Goal: Feedback & Contribution: Submit feedback/report problem

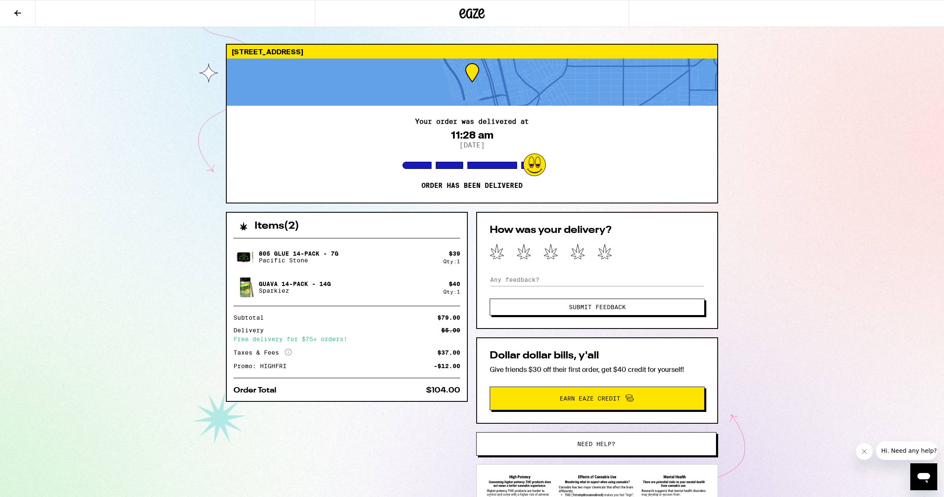
scroll to position [1, 0]
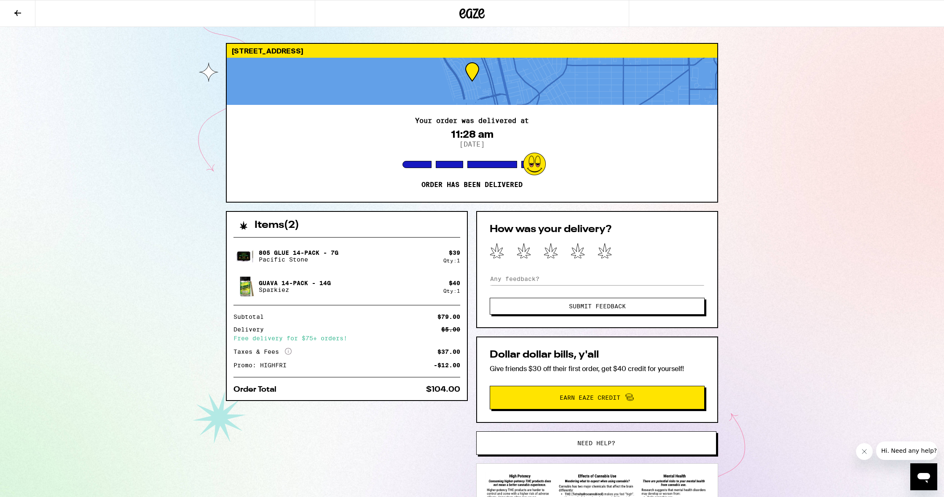
click at [594, 444] on span "Need help?" at bounding box center [596, 443] width 38 height 6
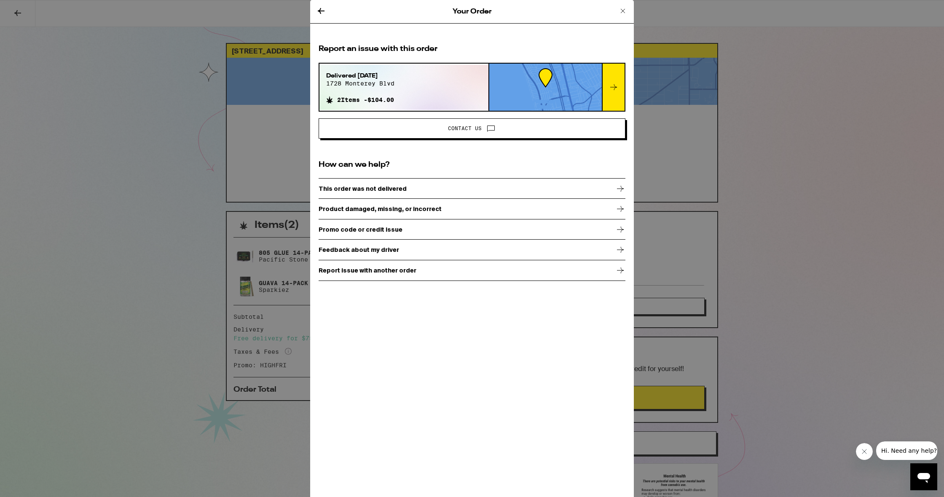
click at [429, 129] on span "Contact Us" at bounding box center [472, 128] width 292 height 11
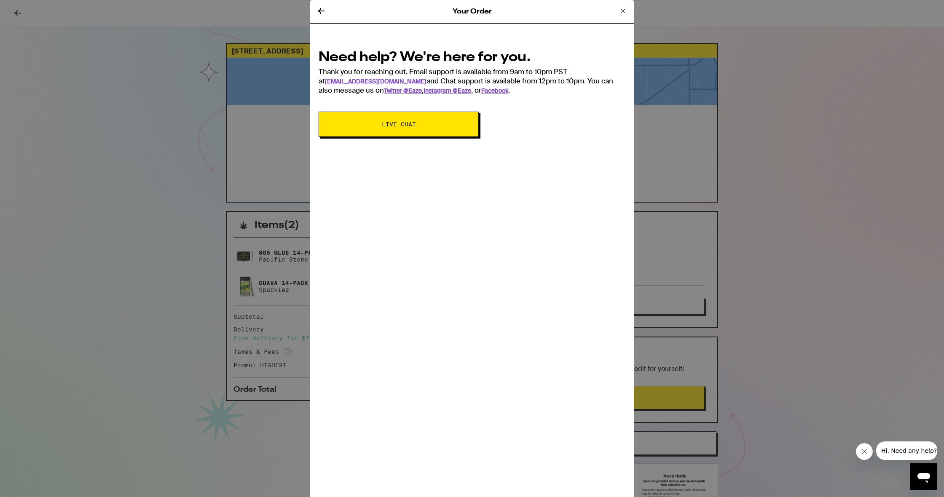
scroll to position [1, 0]
click at [402, 126] on span "Live Chat" at bounding box center [399, 124] width 34 height 6
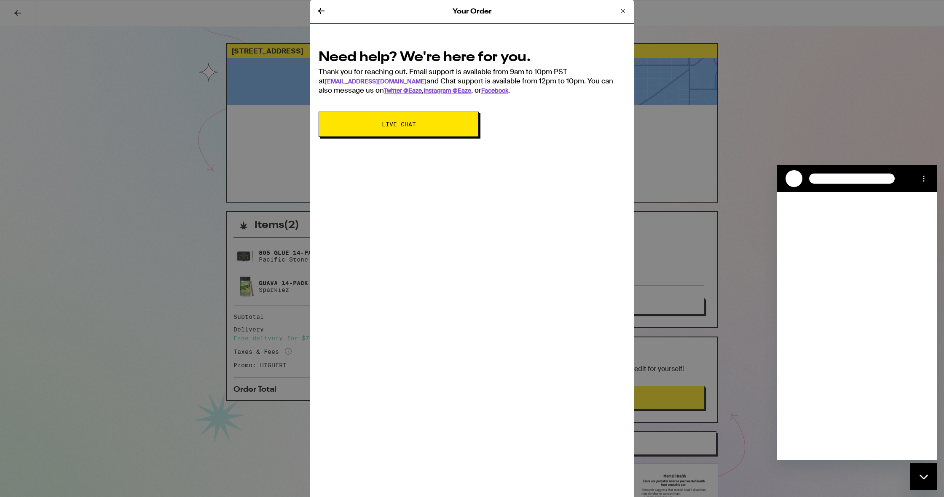
scroll to position [0, 0]
type textarea "x"
click at [831, 448] on textarea at bounding box center [867, 446] width 130 height 17
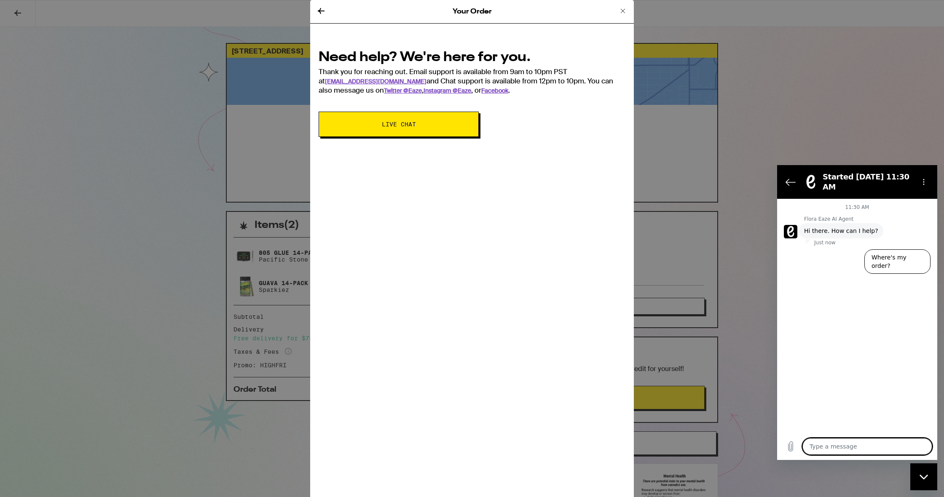
type textarea "i"
type textarea "x"
type textarea "I"
type textarea "x"
type textarea "I o"
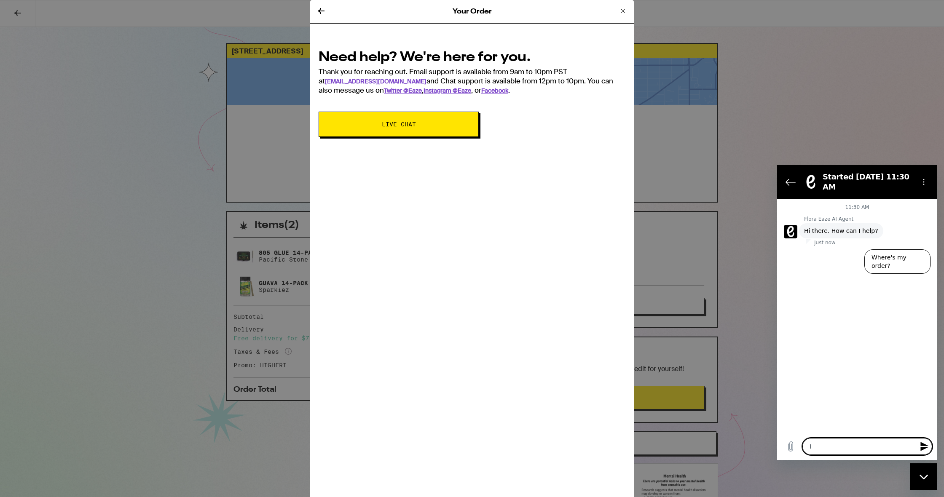
type textarea "x"
type textarea "I on"
type textarea "x"
type textarea "I onl"
type textarea "x"
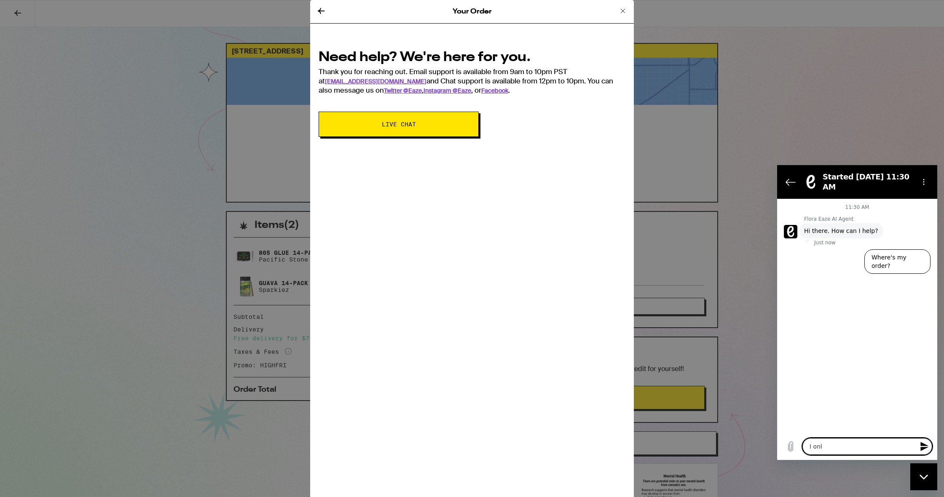
type textarea "I only"
type textarea "x"
type textarea "I only"
type textarea "x"
type textarea "I only g"
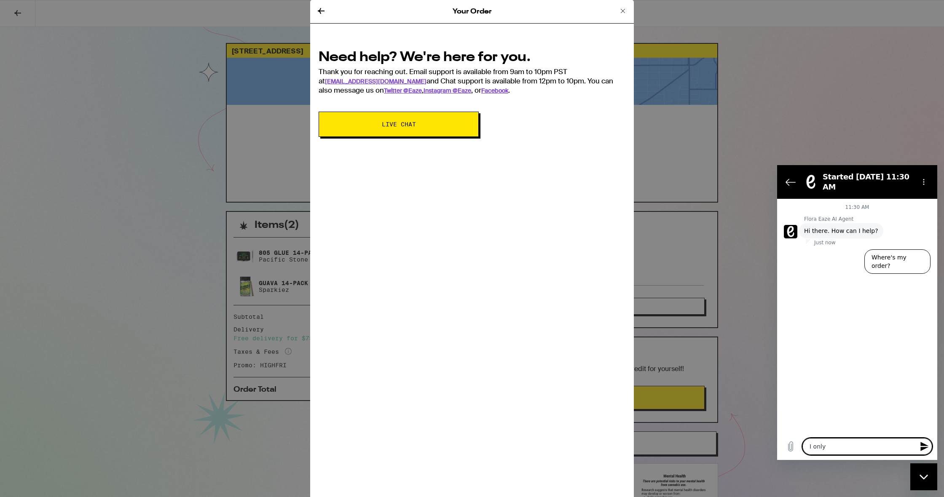
type textarea "x"
type textarea "I only go"
type textarea "x"
type textarea "I only got"
type textarea "x"
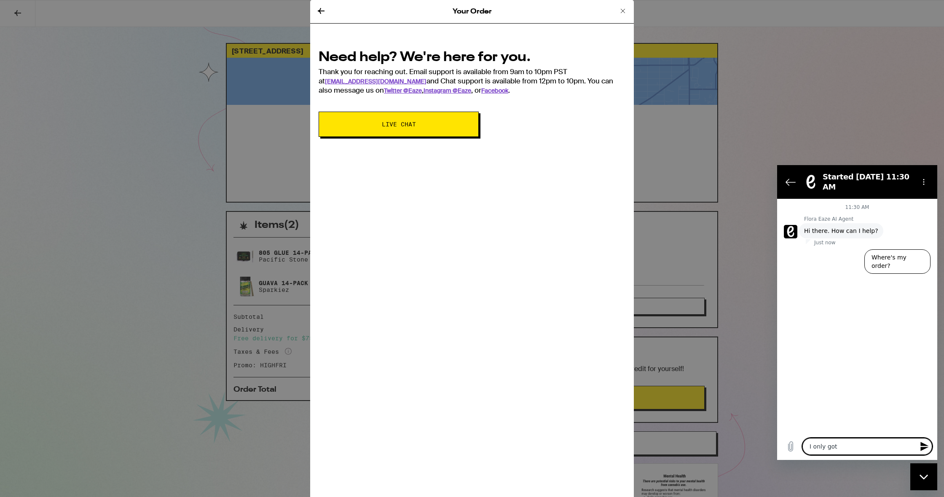
type textarea "I only got"
type textarea "x"
type textarea "I only got h"
type textarea "x"
type textarea "I only got ha"
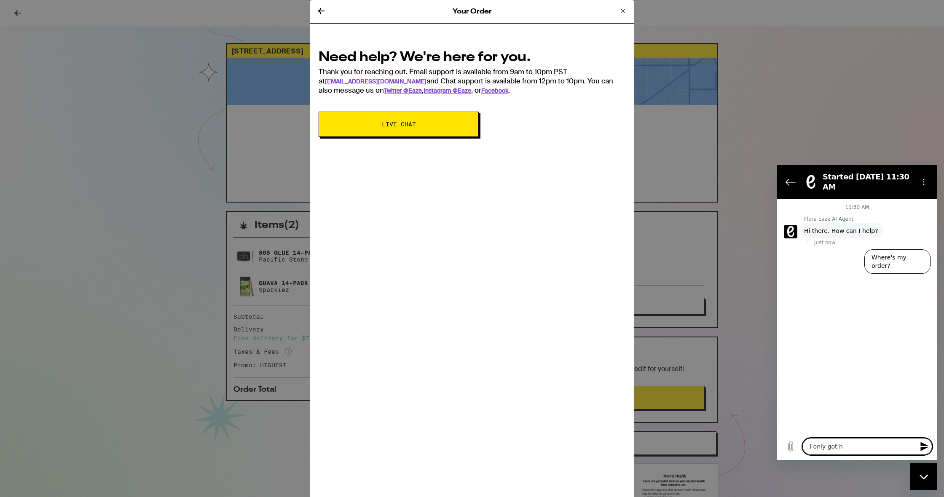
type textarea "x"
type textarea "I only got hal"
type textarea "x"
type textarea "I only got half"
type textarea "x"
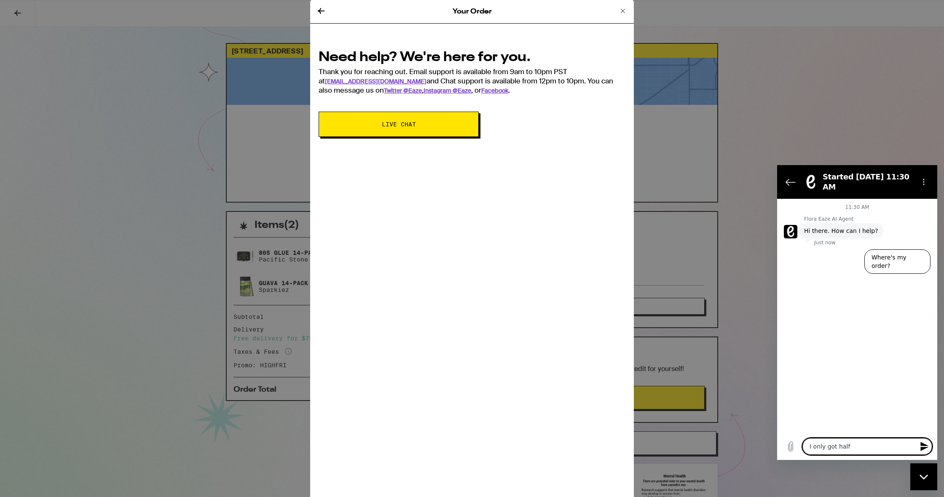
type textarea "I only got half"
type textarea "x"
type textarea "I only got half t"
type textarea "x"
type textarea "I only got half th"
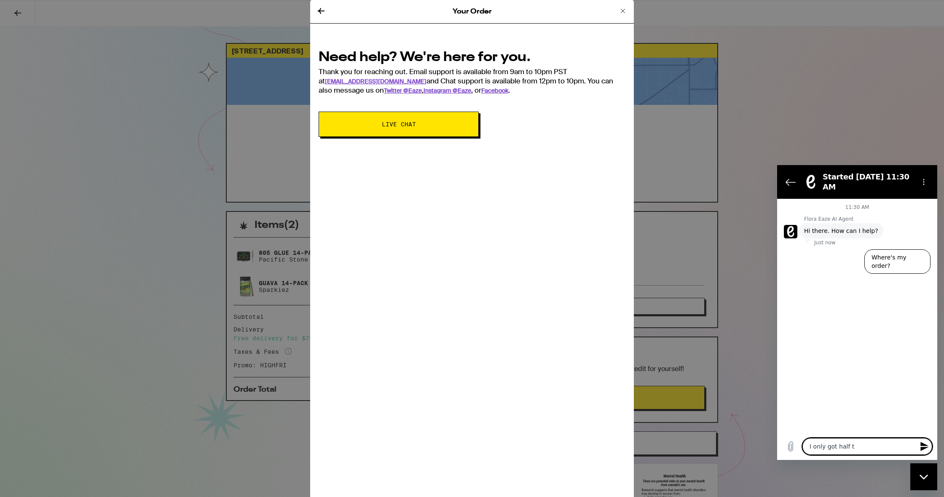
type textarea "x"
type textarea "I only got half the"
type textarea "x"
type textarea "I only got half the"
type textarea "x"
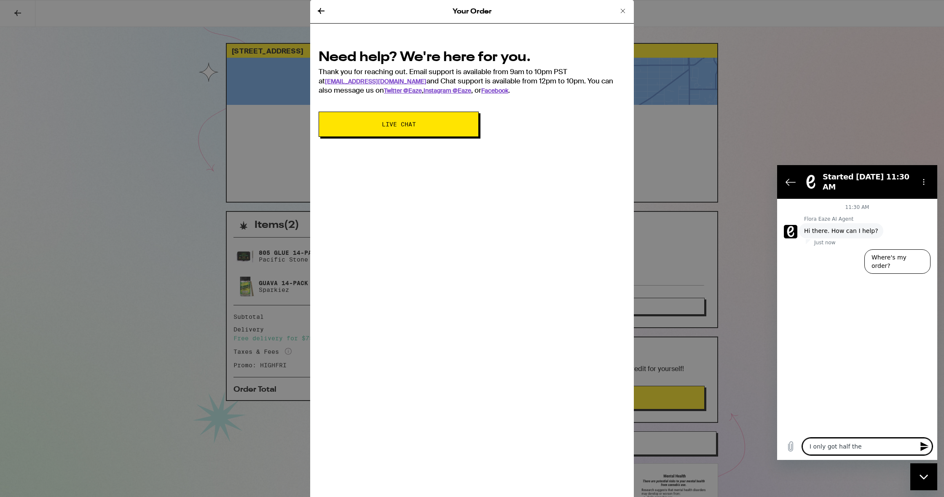
type textarea "I only got half the o"
type textarea "x"
type textarea "I only got half the or"
type textarea "x"
type textarea "I only got half the ord"
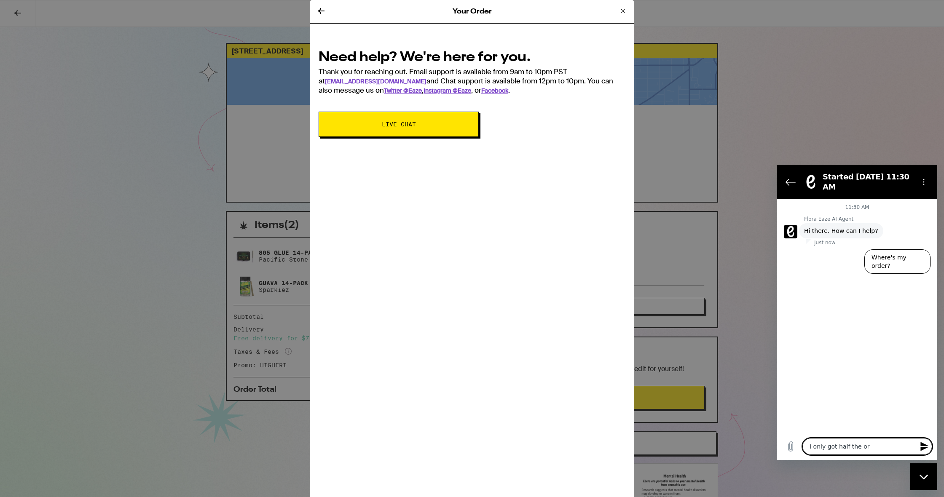
type textarea "x"
type textarea "I only got half the orde"
type textarea "x"
type textarea "I only got half the order"
type textarea "x"
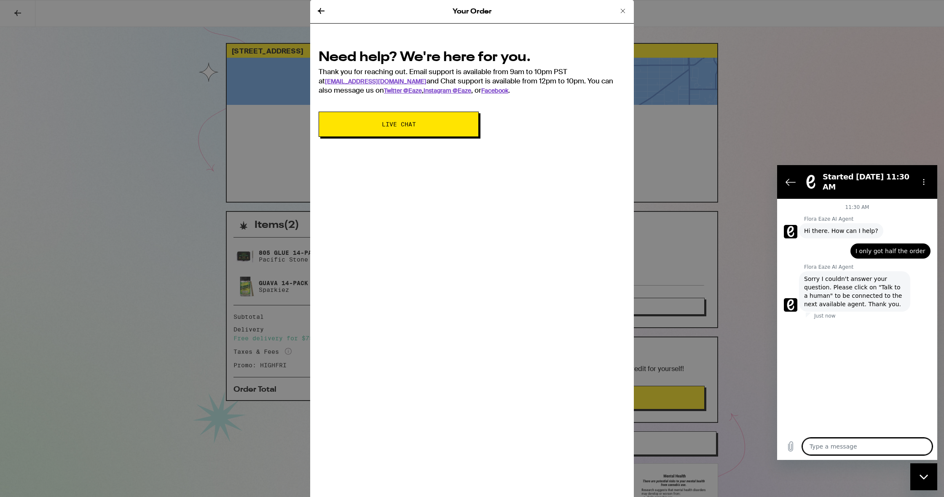
type textarea "x"
click at [922, 181] on icon "Options menu" at bounding box center [923, 182] width 7 height 7
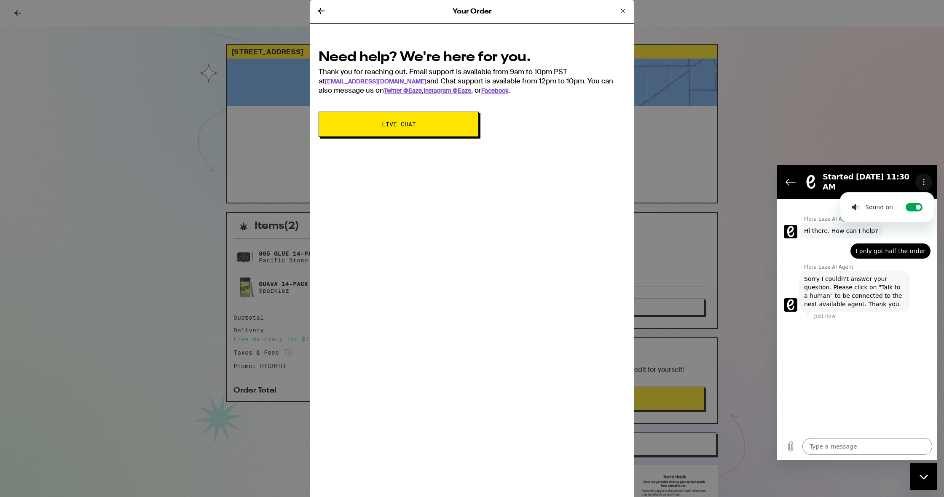
click at [922, 181] on icon "Options menu" at bounding box center [923, 182] width 7 height 7
drag, startPoint x: 111, startPoint y: 346, endPoint x: 150, endPoint y: 346, distance: 38.8
click at [111, 346] on div "Your Order Need help? We're here for you. Thank you for reaching out. Email sup…" at bounding box center [472, 248] width 944 height 497
click at [622, 13] on icon at bounding box center [623, 11] width 10 height 10
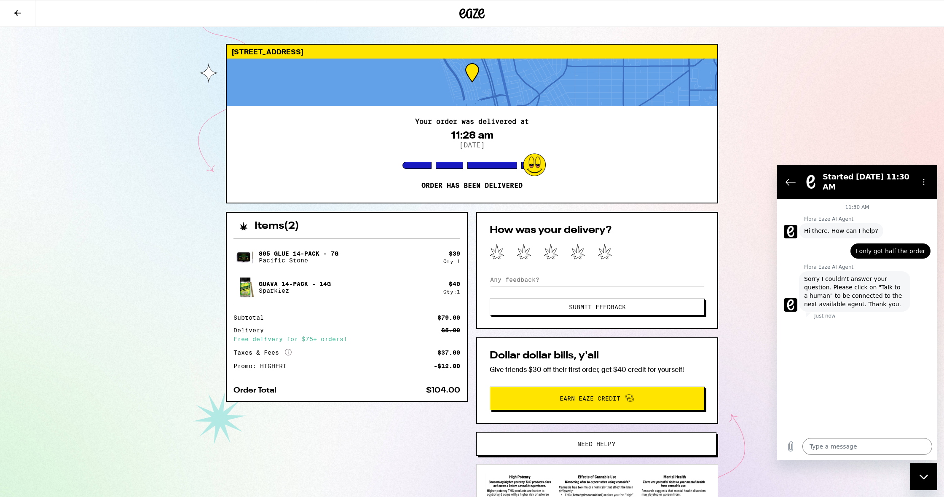
click at [475, 13] on icon at bounding box center [472, 13] width 13 height 10
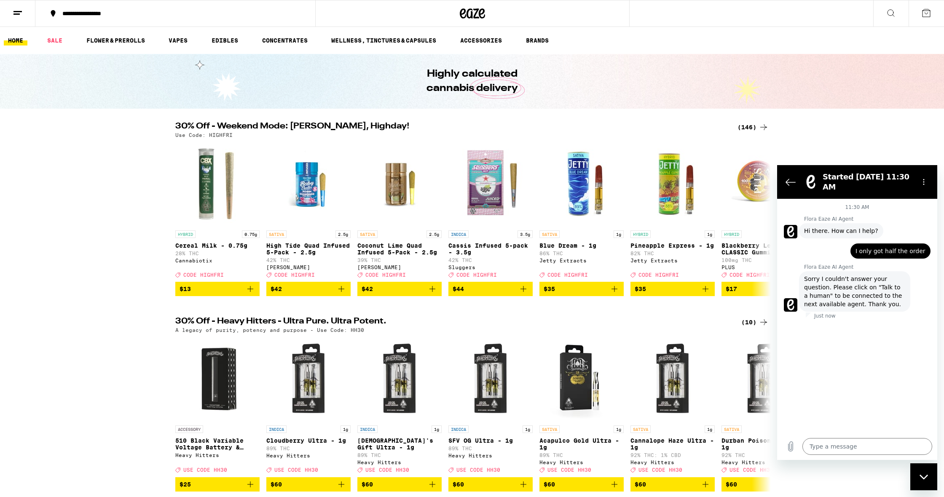
click at [18, 8] on icon at bounding box center [18, 13] width 10 height 10
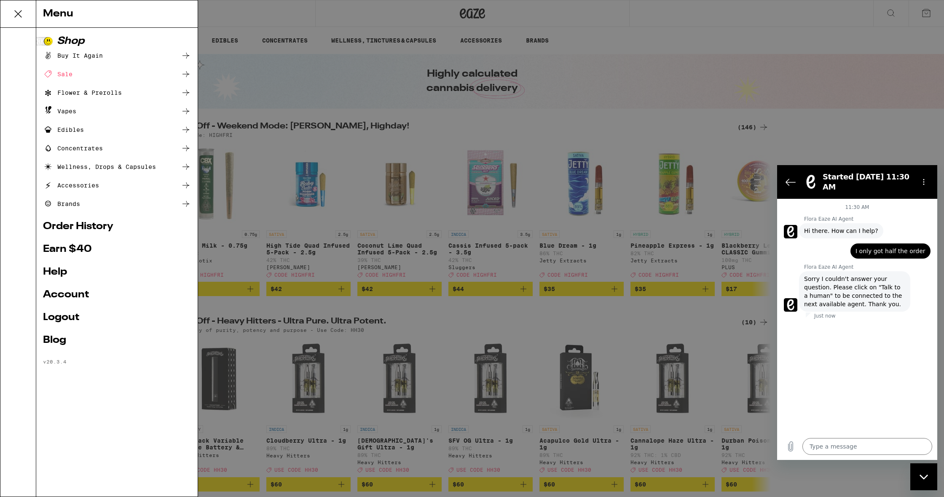
click at [622, 354] on div "Menu Shop Buy It Again Sale Flower & Prerolls Vapes Edibles Concentrates Wellne…" at bounding box center [472, 248] width 944 height 497
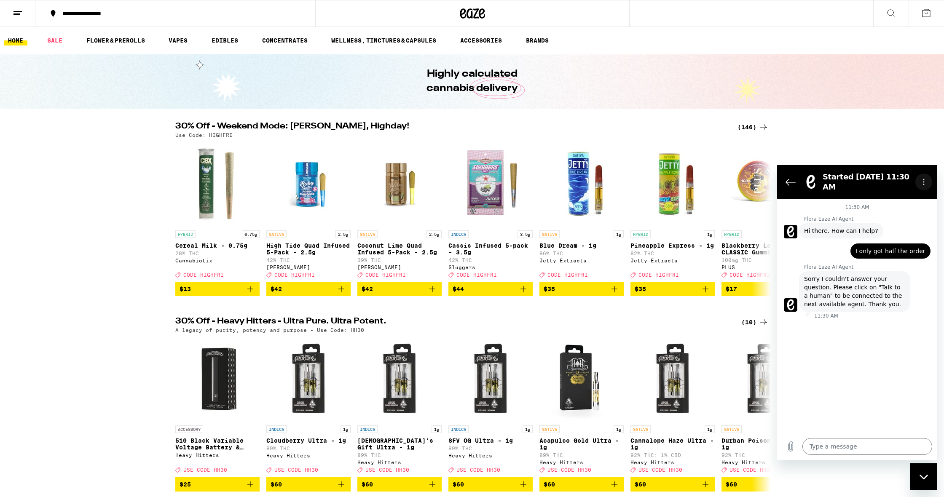
click at [922, 183] on icon "Options menu" at bounding box center [923, 182] width 7 height 7
click at [820, 450] on textarea at bounding box center [867, 446] width 130 height 17
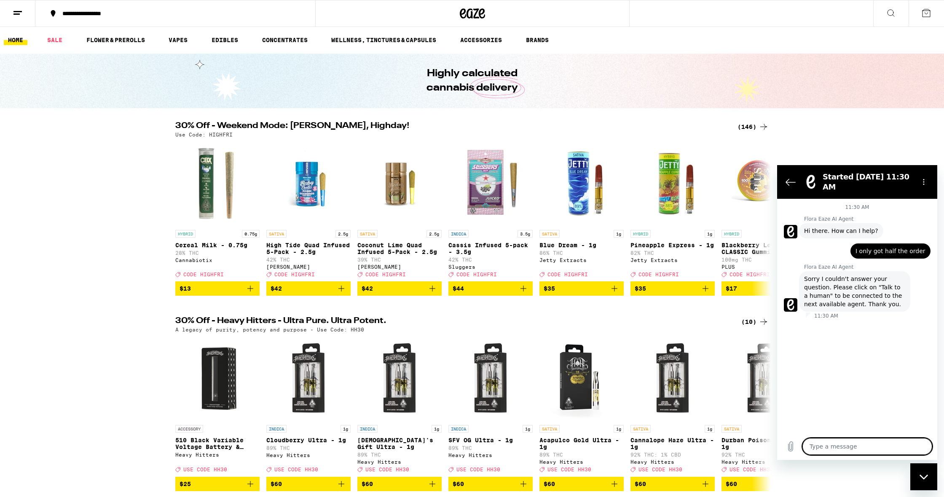
type textarea "w"
type textarea "x"
type textarea "wh"
type textarea "x"
type textarea "whe"
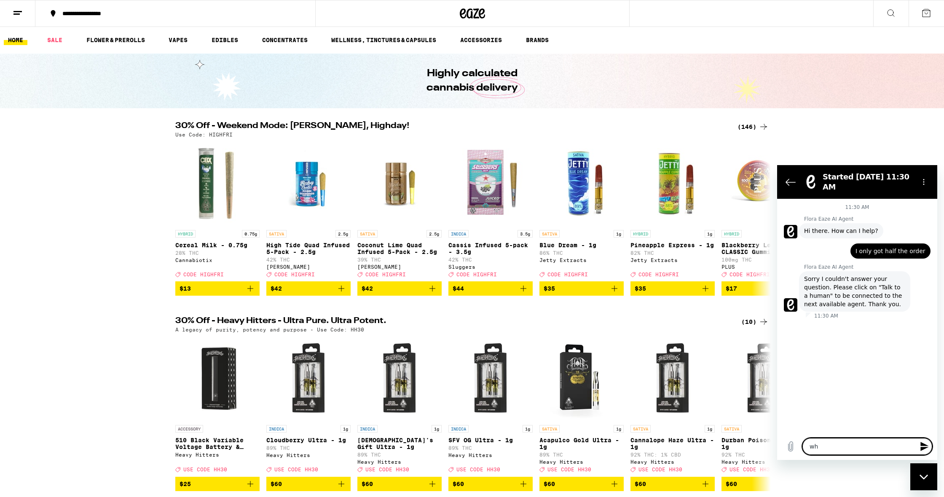
type textarea "x"
type textarea "wher"
type textarea "x"
type textarea "where"
type textarea "x"
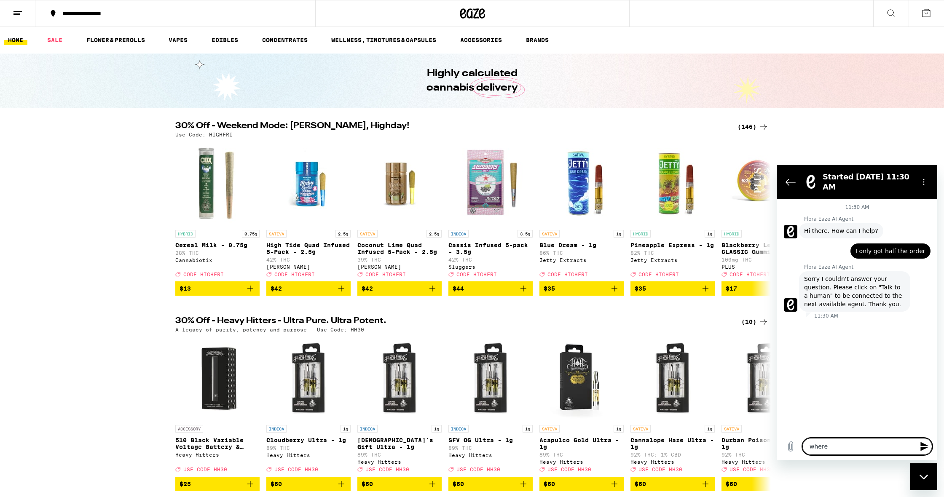
type textarea "where"
type textarea "x"
type textarea "where i"
type textarea "x"
type textarea "where is"
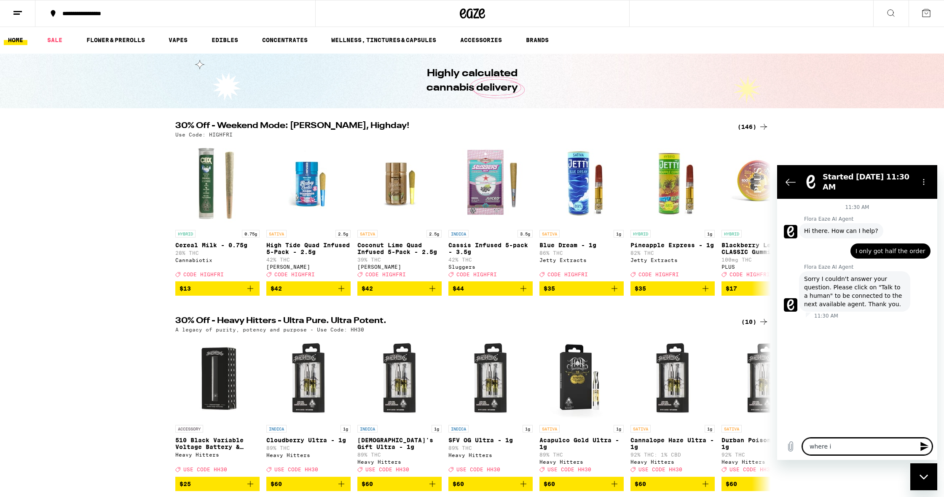
type textarea "x"
type textarea "where is"
type textarea "x"
type textarea "where is t"
type textarea "x"
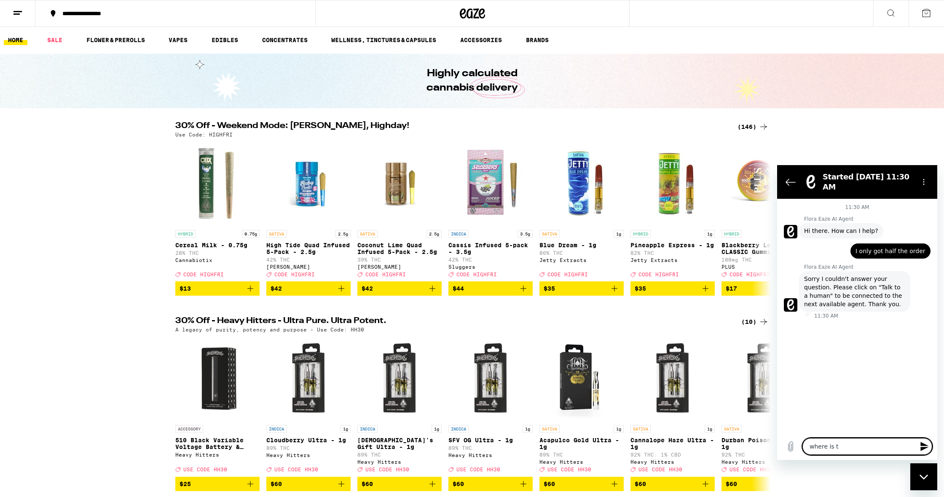
type textarea "where is th"
type textarea "x"
type textarea "where is tha"
type textarea "x"
type textarea "where is that"
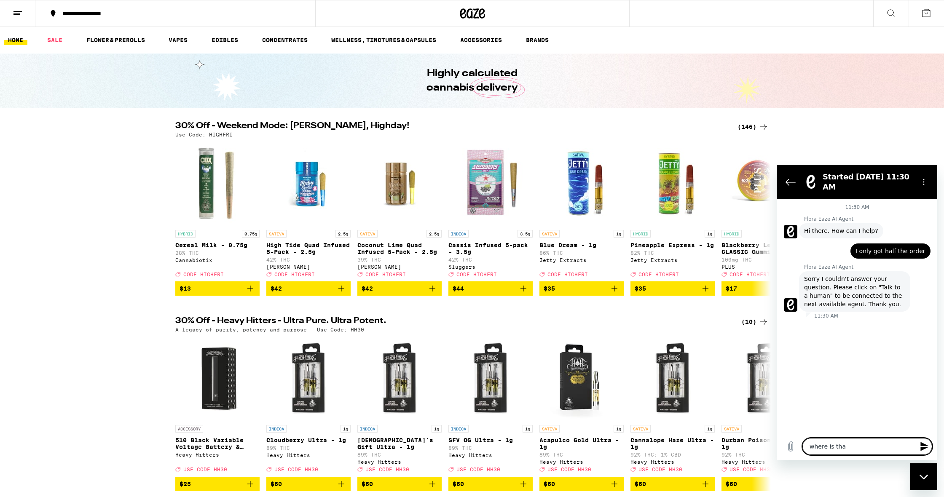
type textarea "x"
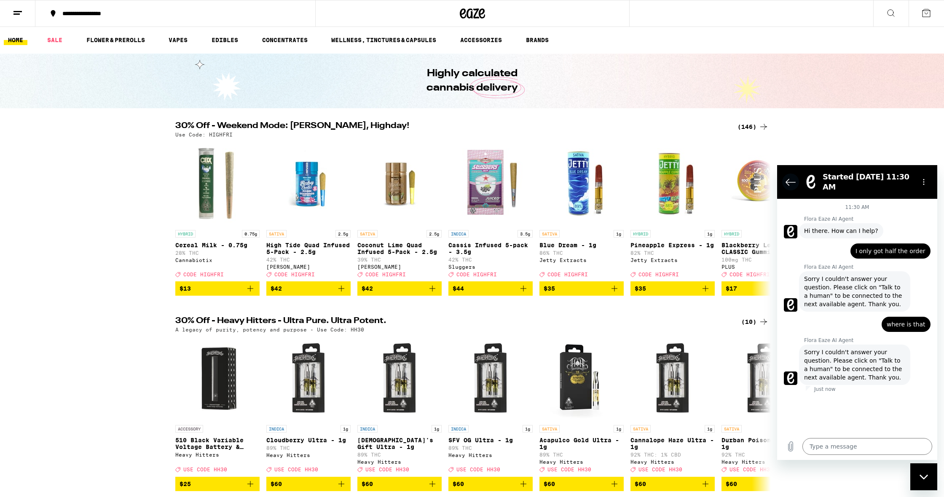
click at [791, 182] on icon "Back to the conversation list" at bounding box center [790, 182] width 9 height 6
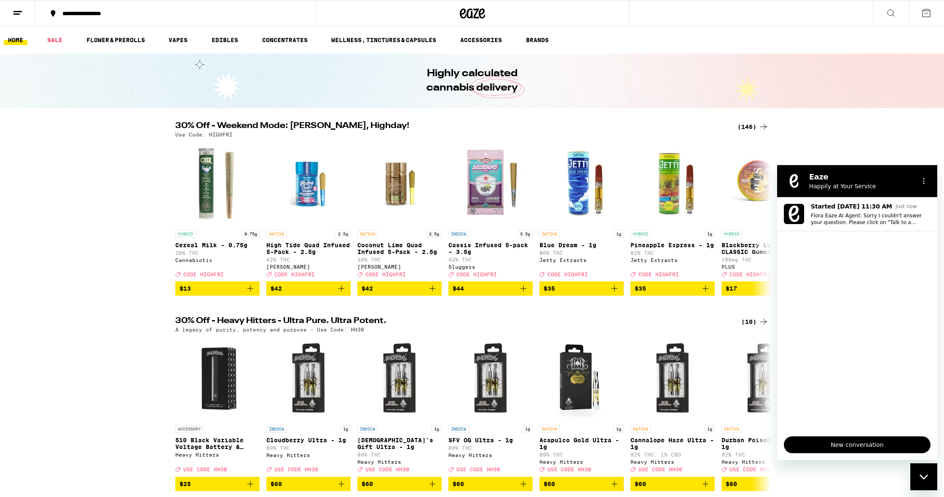
click at [835, 448] on span "New conversation" at bounding box center [857, 445] width 132 height 10
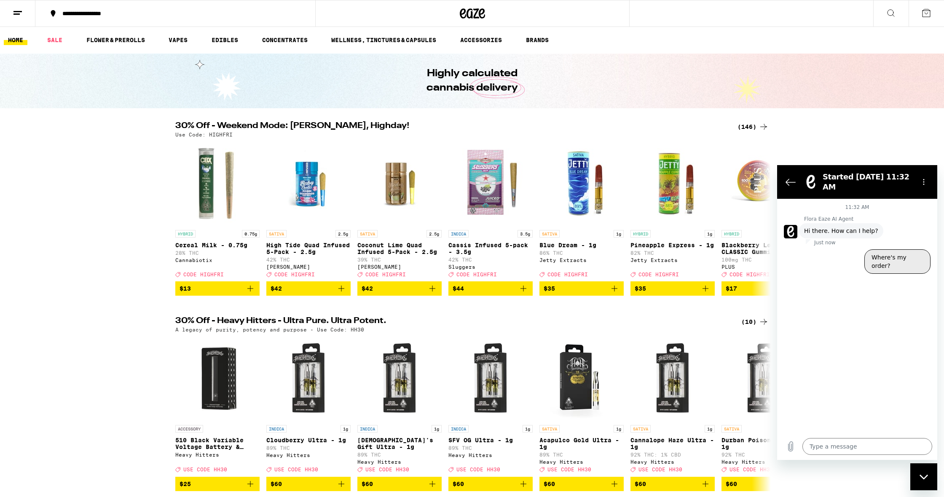
click at [888, 261] on button "Where's my order?" at bounding box center [897, 261] width 66 height 24
type textarea "x"
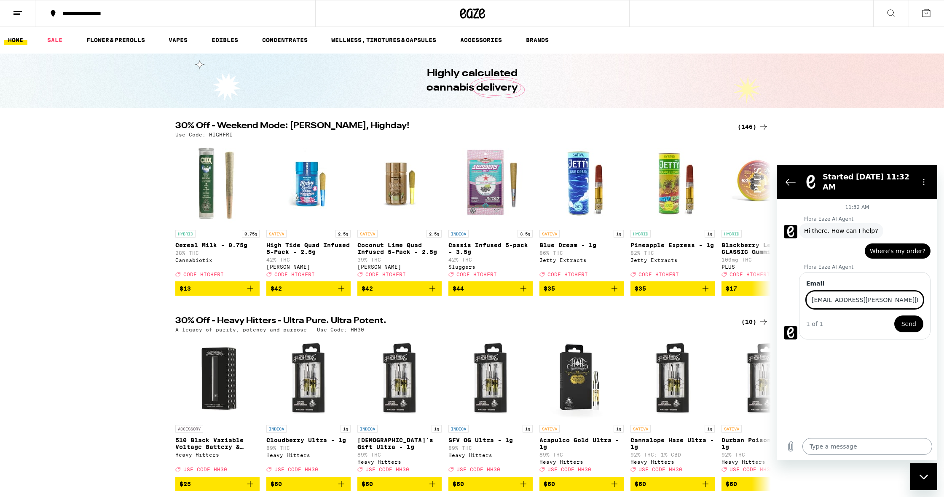
type input "[EMAIL_ADDRESS][PERSON_NAME][DOMAIN_NAME]"
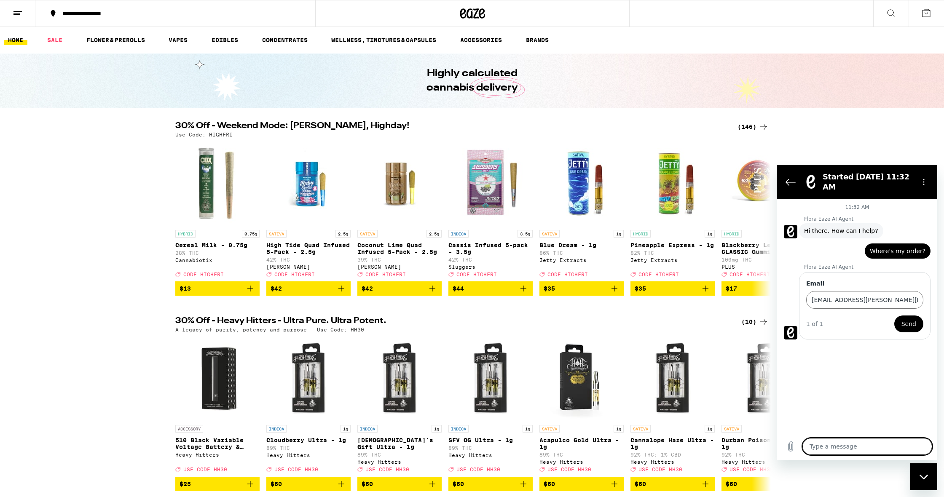
click at [824, 448] on textarea at bounding box center [867, 446] width 130 height 17
type textarea "O"
type textarea "x"
type textarea "On"
type textarea "x"
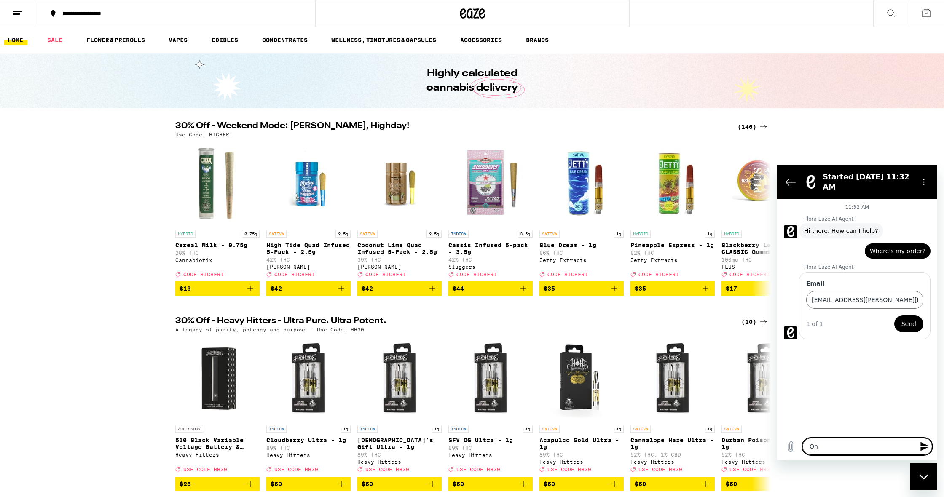
type textarea "Onl"
type textarea "x"
type textarea "Only"
type textarea "x"
type textarea "Only"
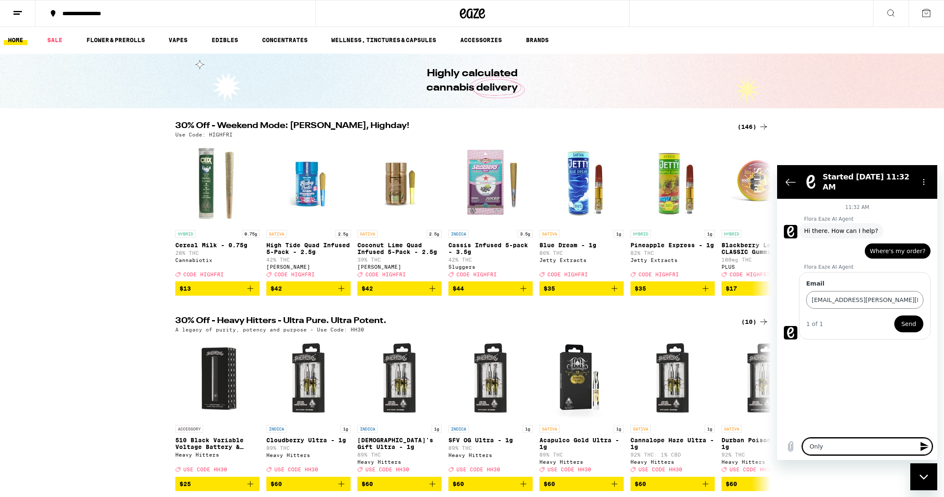
type textarea "x"
type textarea "Only g"
type textarea "x"
type textarea "Only go"
type textarea "x"
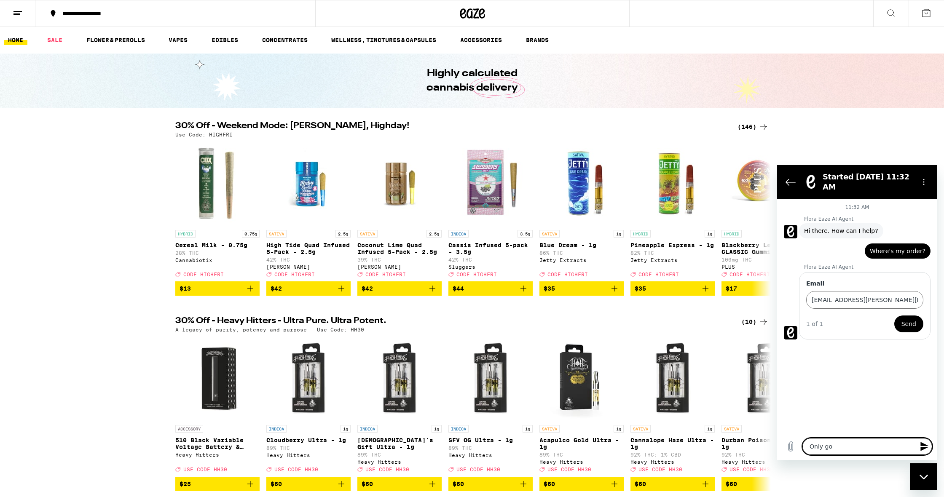
type textarea "Only got"
type textarea "x"
type textarea "Only got"
type textarea "x"
type textarea "Only got h"
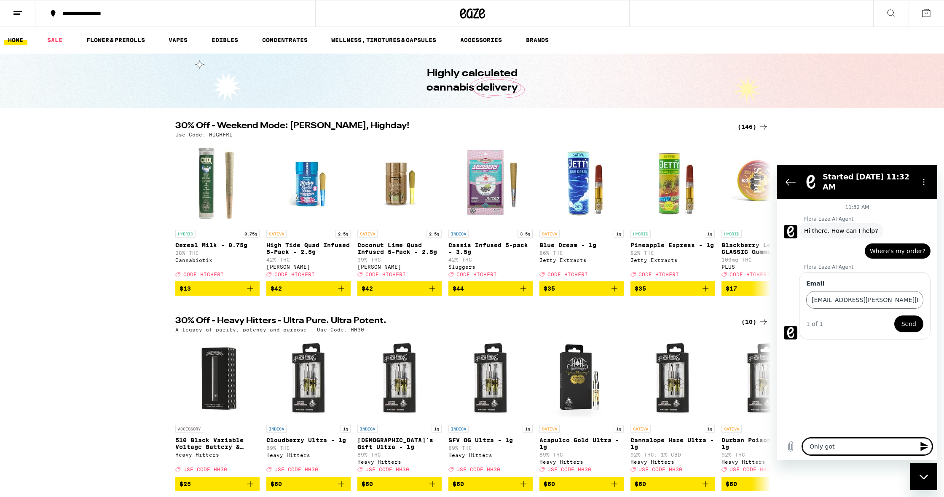
type textarea "x"
type textarea "Only got ha"
type textarea "x"
type textarea "Only got hak"
type textarea "x"
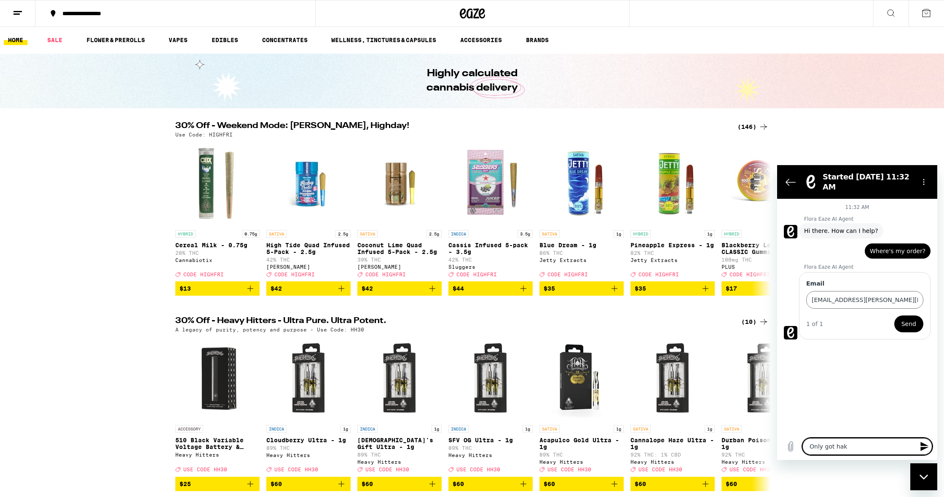
type textarea "Only got [PERSON_NAME]"
type textarea "x"
type textarea "Only got haklf"
type textarea "x"
type textarea "Only got half"
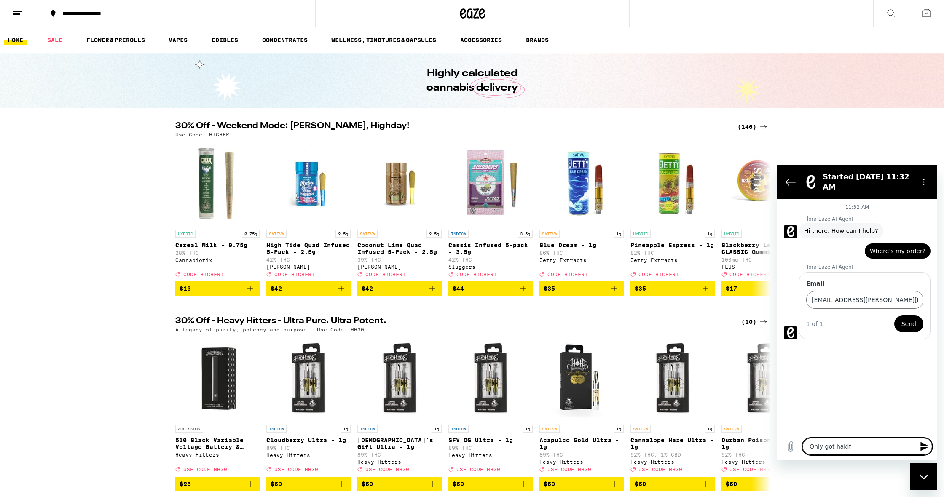
type textarea "x"
type textarea "Only got half o"
type textarea "x"
type textarea "Only got half of"
type textarea "x"
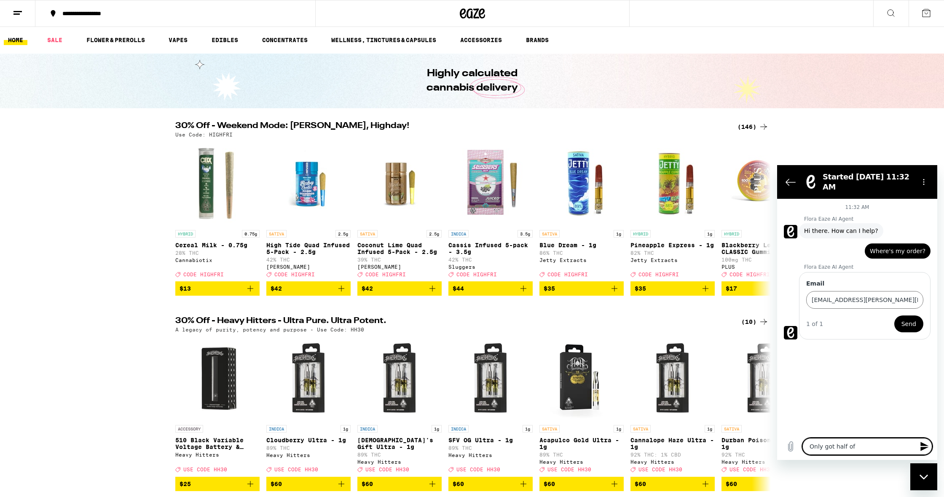
type textarea "Only got half of"
type textarea "x"
type textarea "Only got half of t"
type textarea "x"
type textarea "Only got half of th"
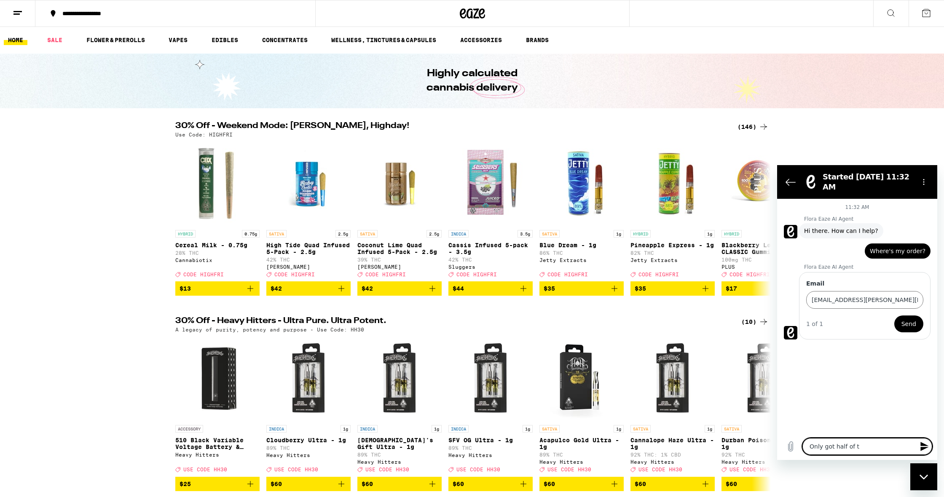
type textarea "x"
type textarea "Only got half of the"
type textarea "x"
type textarea "Only got half of the"
type textarea "x"
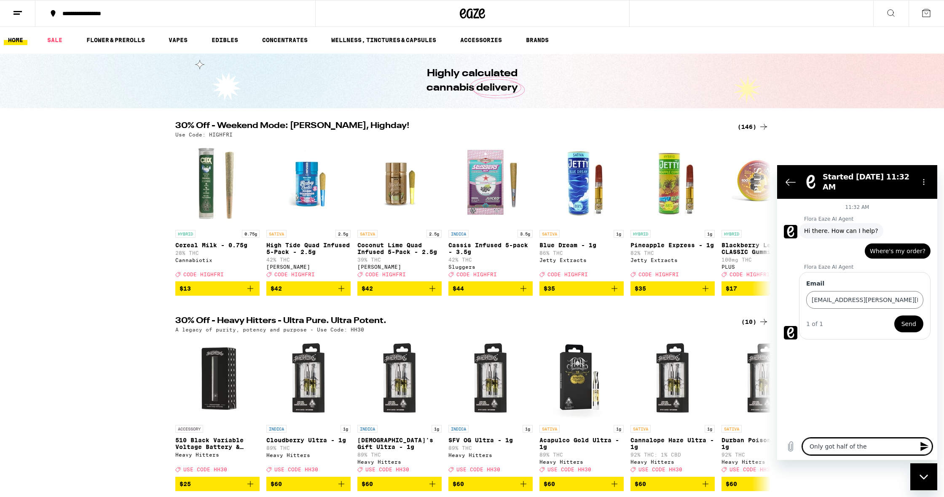
type textarea "Only got half of the o"
type textarea "x"
type textarea "Only got half of the or"
type textarea "x"
type textarea "Only got half of the ord"
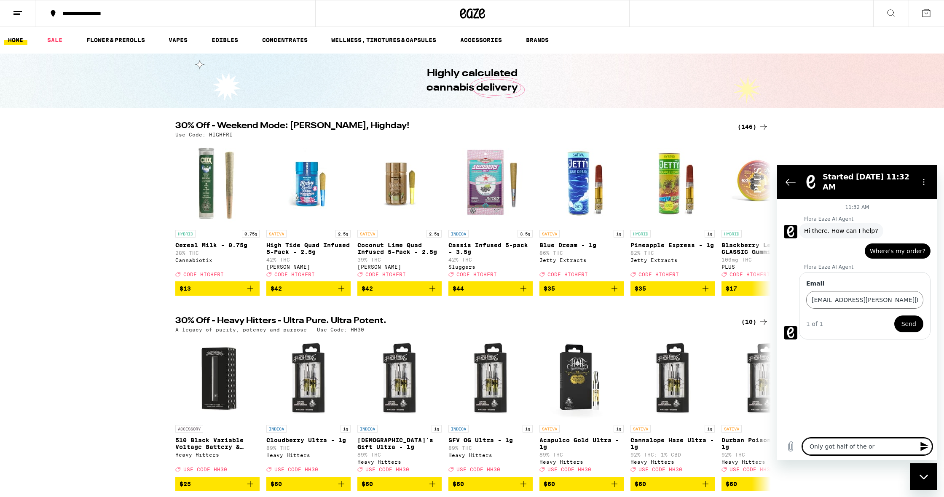
type textarea "x"
type textarea "Only got half of the orde"
type textarea "x"
type textarea "Only got half of the order"
type textarea "x"
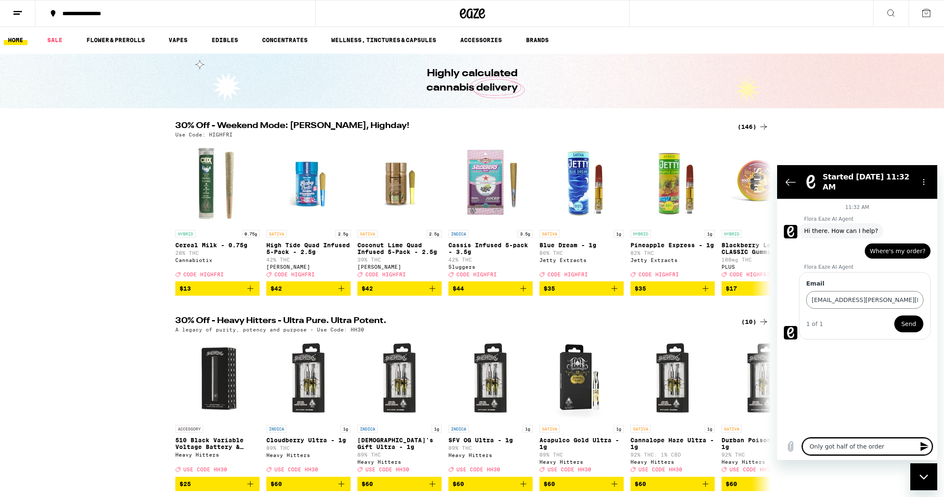
type textarea "Only got half of the order"
click at [917, 327] on button "Send" at bounding box center [908, 324] width 29 height 17
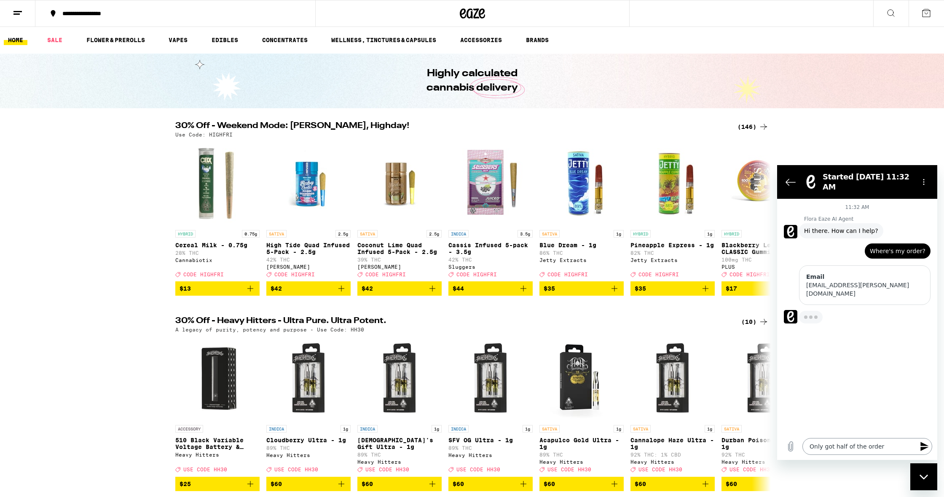
click at [900, 452] on textarea "Only got half of the order" at bounding box center [867, 446] width 130 height 17
type textarea "x"
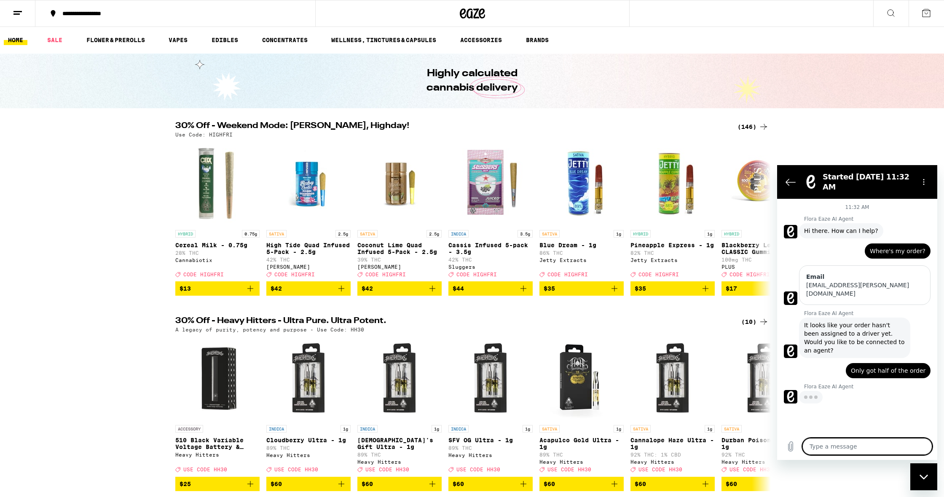
scroll to position [1, 0]
type textarea "x"
click at [878, 446] on textarea at bounding box center [867, 446] width 130 height 17
type textarea "y"
type textarea "x"
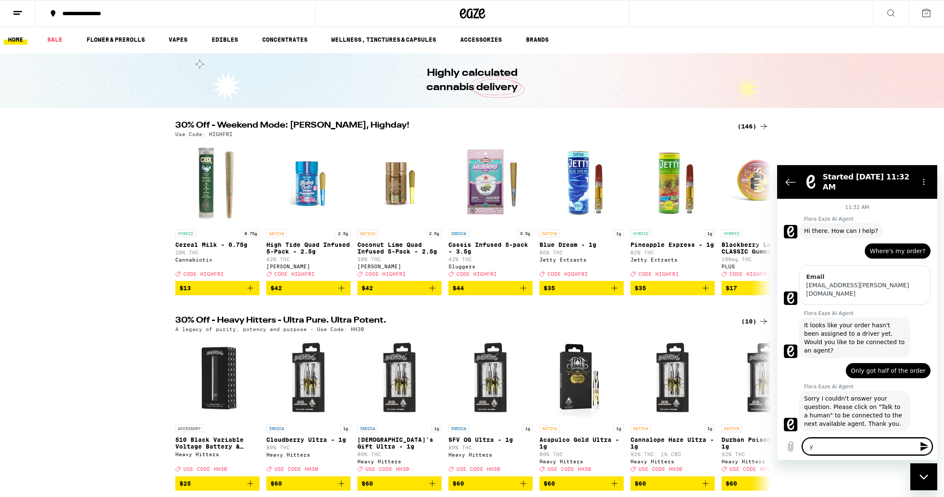
type textarea "ye"
type textarea "x"
type textarea "yes"
type textarea "x"
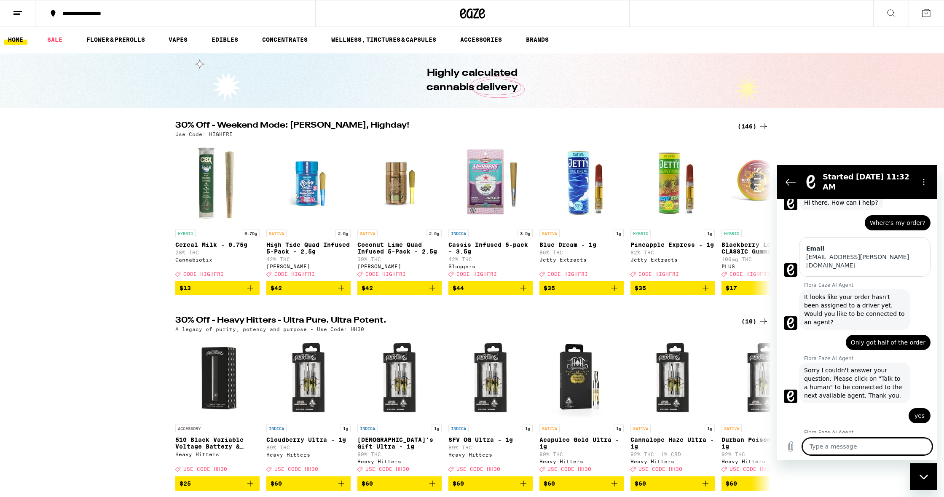
scroll to position [27, 0]
type textarea "x"
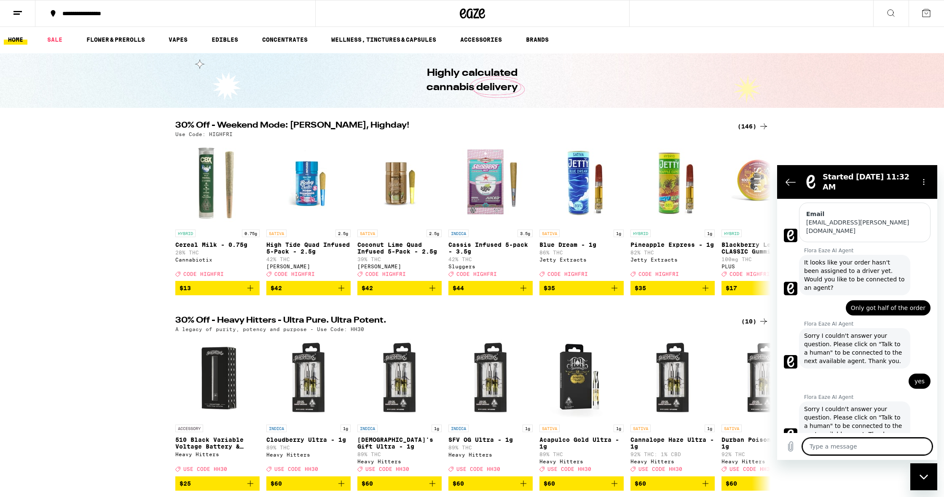
scroll to position [64, 0]
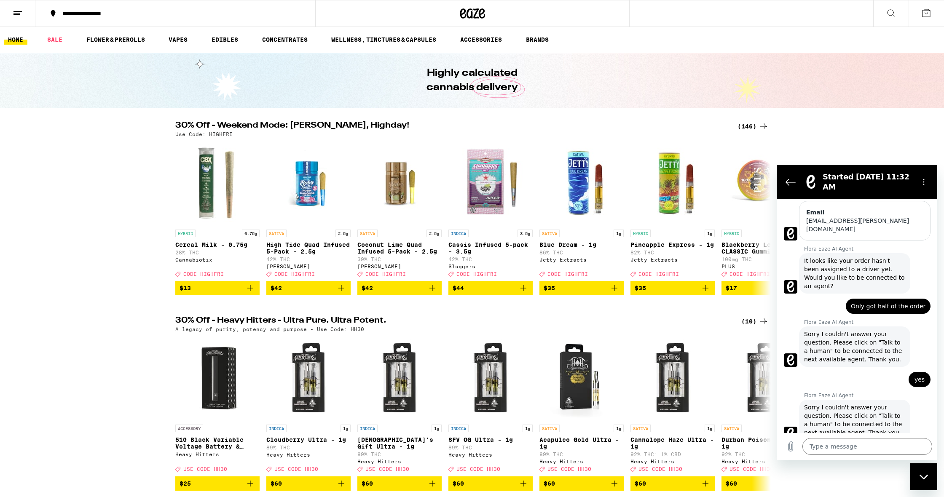
click at [145, 91] on div "Highly calculated cannabis delivery" at bounding box center [472, 80] width 944 height 55
click at [15, 38] on link "HOME" at bounding box center [16, 40] width 24 height 10
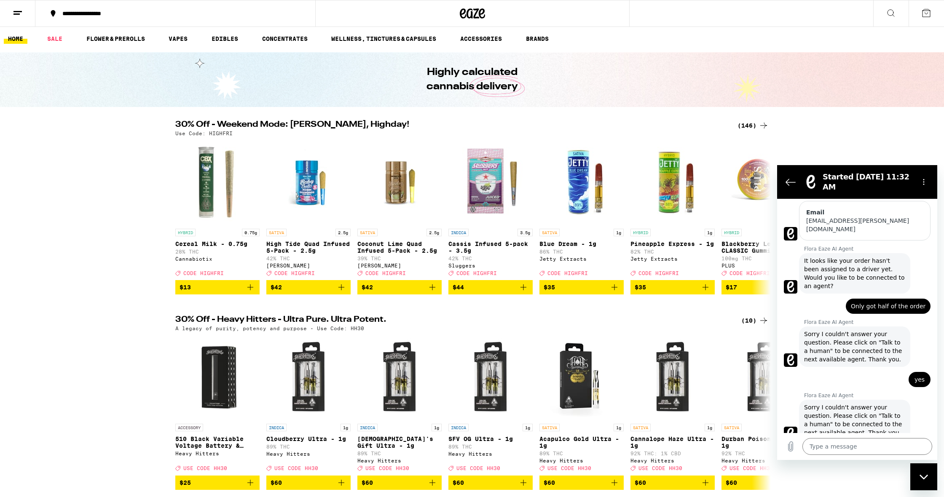
scroll to position [2, 0]
drag, startPoint x: 16, startPoint y: 39, endPoint x: 134, endPoint y: 83, distance: 126.6
click at [16, 39] on link "HOME" at bounding box center [16, 39] width 24 height 10
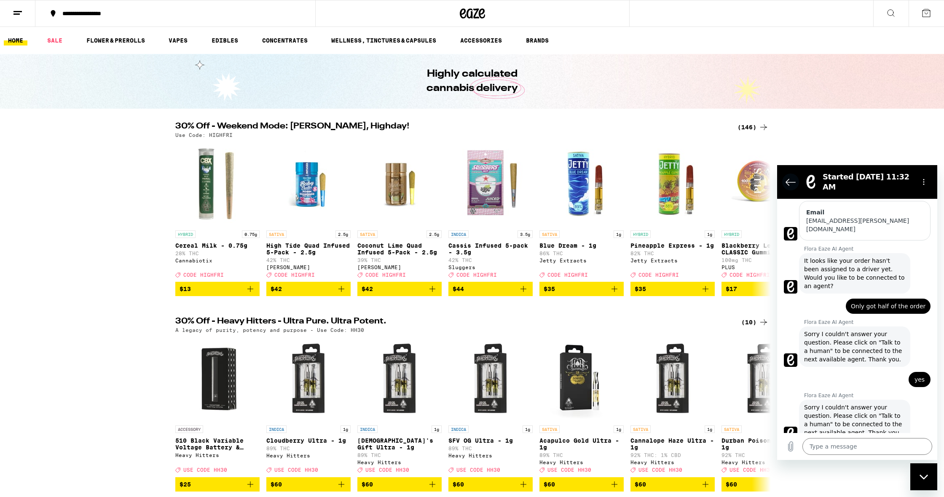
click at [793, 183] on icon "Back to the conversation list" at bounding box center [791, 182] width 10 height 10
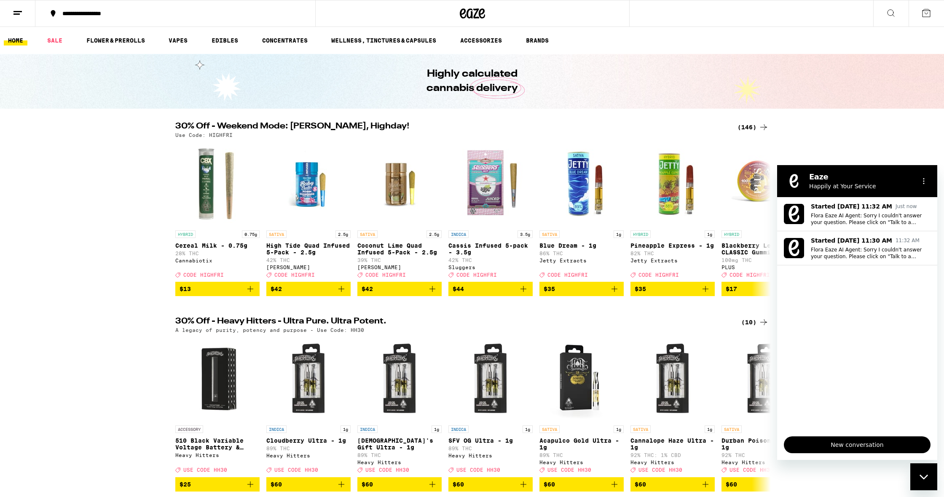
click at [21, 11] on line at bounding box center [17, 11] width 8 height 0
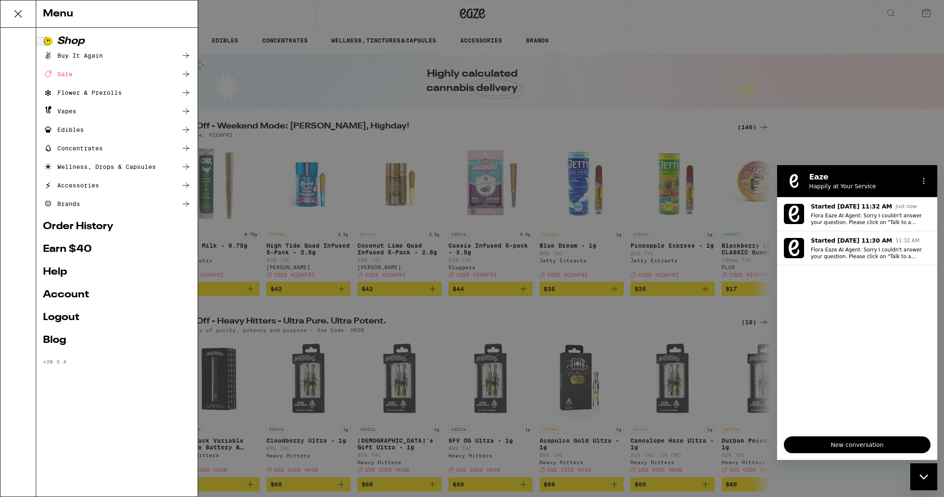
click at [89, 225] on link "Order History" at bounding box center [117, 227] width 148 height 10
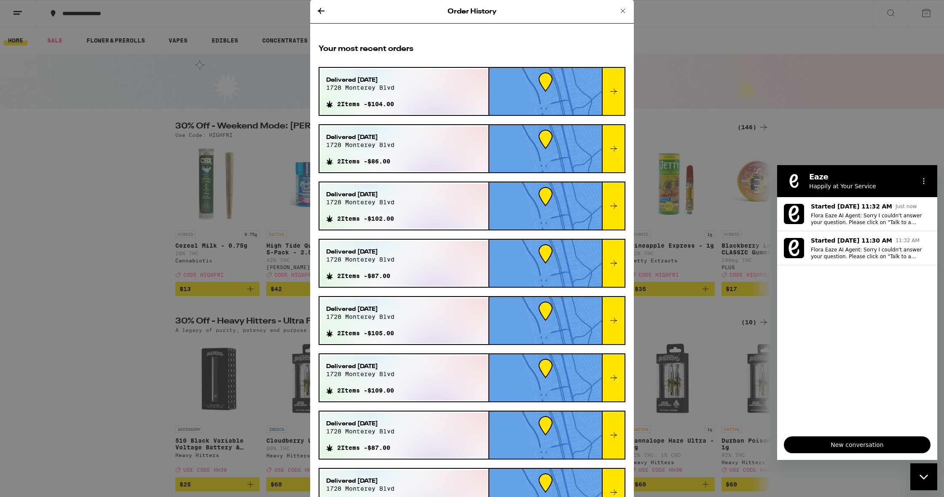
click at [619, 90] on div at bounding box center [613, 91] width 23 height 47
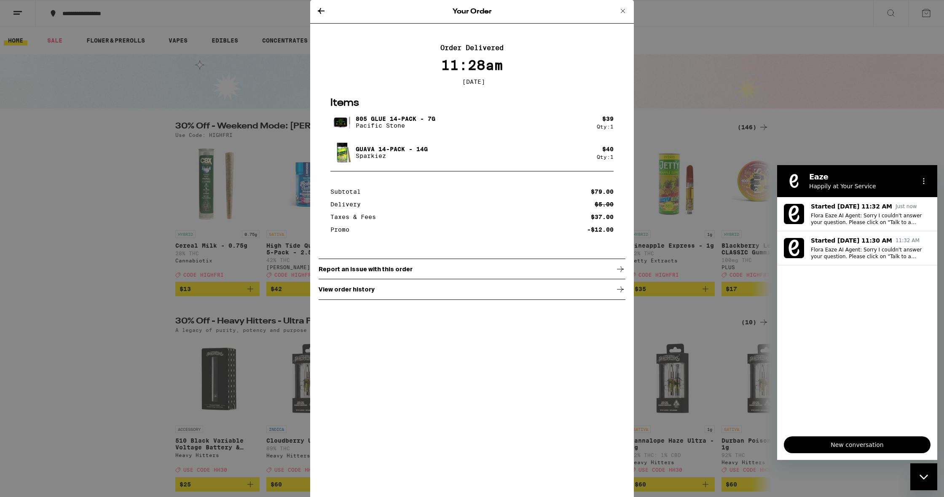
click at [405, 273] on p "Report an issue with this order" at bounding box center [366, 269] width 94 height 7
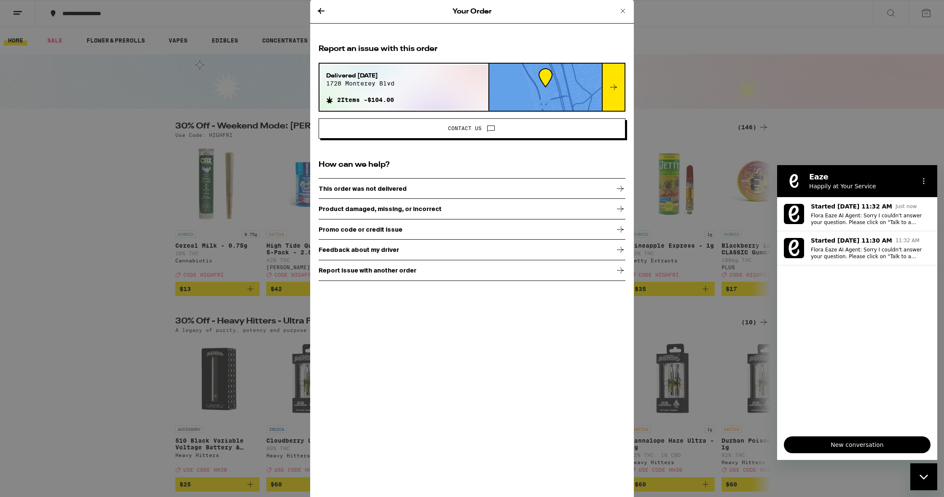
click at [392, 210] on p "Product damaged, missing, or incorrect" at bounding box center [380, 209] width 123 height 7
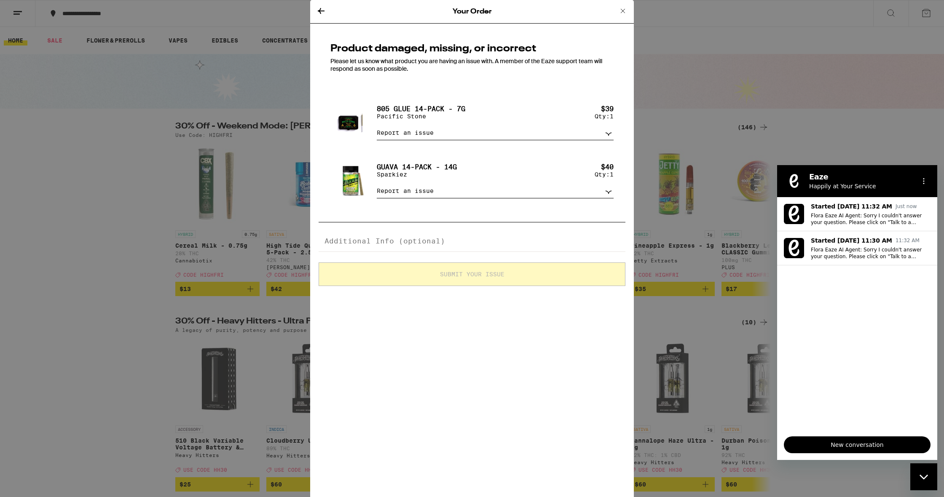
click at [325, 182] on div "Guava 14-Pack - 14g Sparkiez $ 40 Qty: 1 Report an issue Item missing Item is b…" at bounding box center [472, 180] width 307 height 59
select select "item_missing"
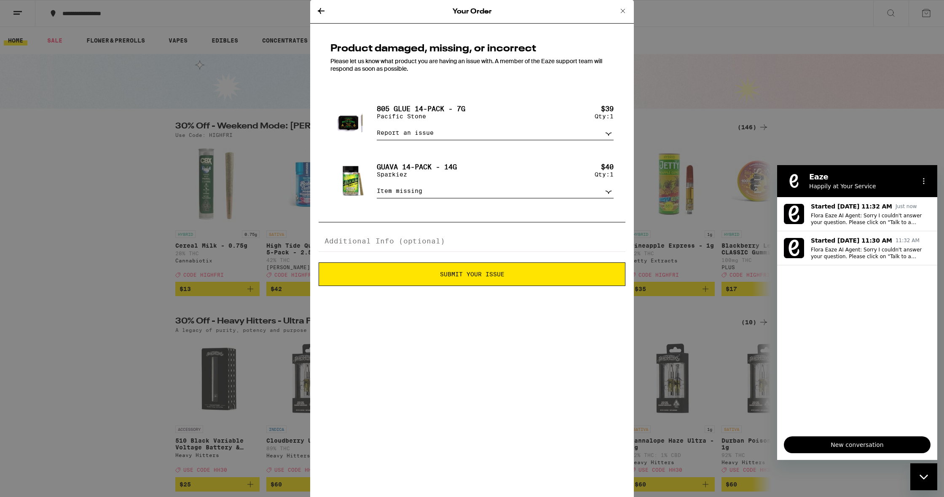
click at [489, 277] on span "Submit Your Issue" at bounding box center [472, 274] width 64 height 6
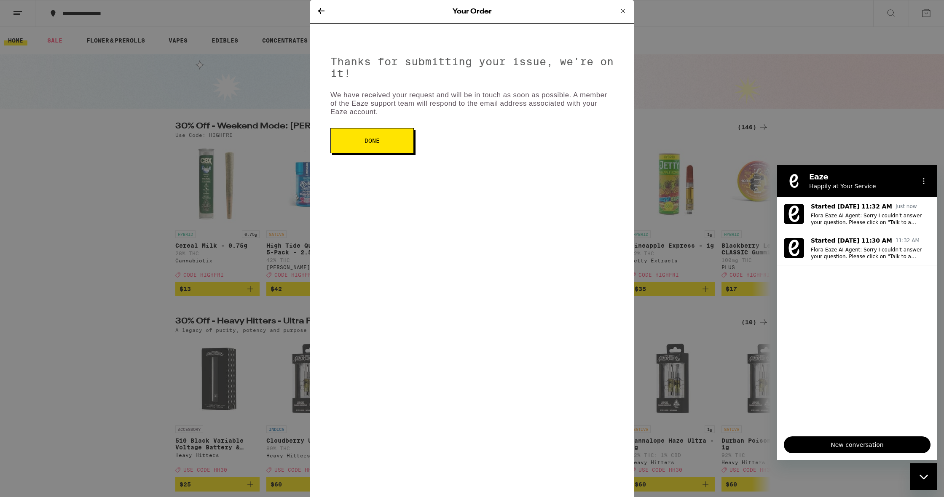
click at [381, 149] on button "Done" at bounding box center [371, 140] width 83 height 25
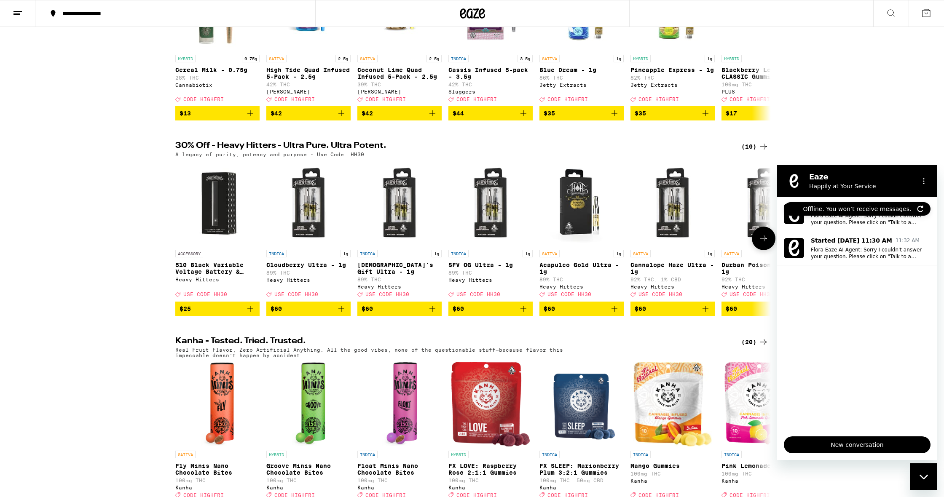
scroll to position [0, 0]
click at [16, 12] on icon at bounding box center [18, 13] width 10 height 10
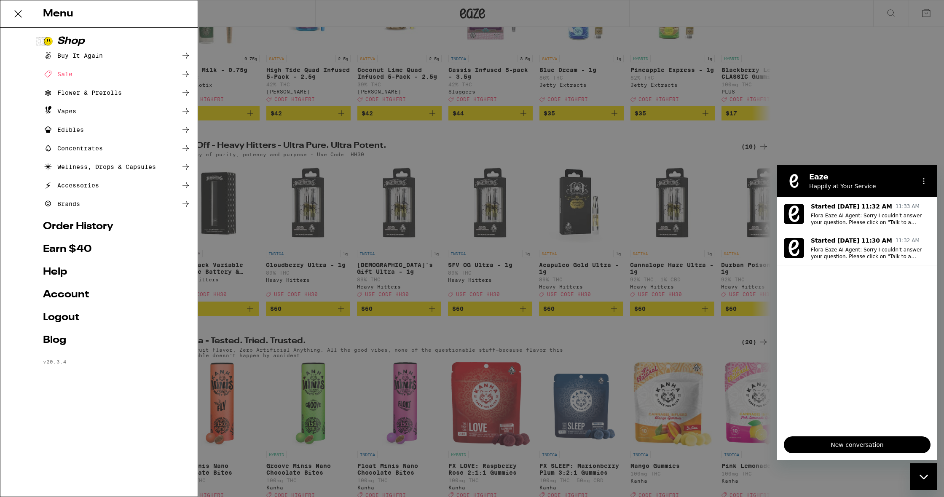
click at [59, 273] on link "Help" at bounding box center [117, 272] width 148 height 10
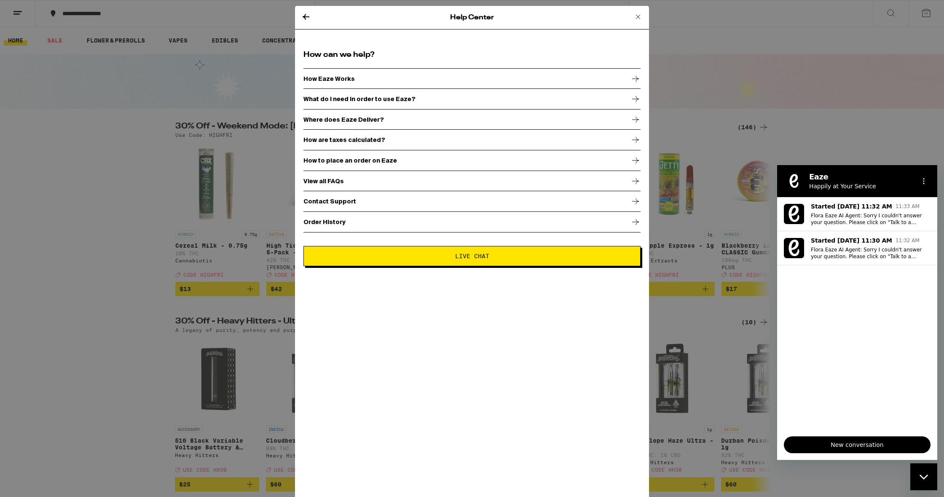
click at [337, 202] on p "Contact Support" at bounding box center [329, 201] width 53 height 7
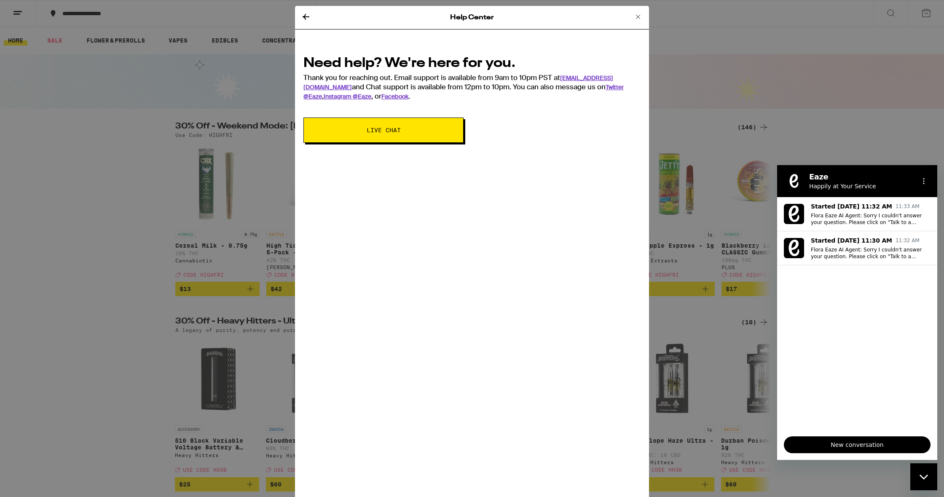
click at [304, 17] on icon at bounding box center [306, 17] width 7 height 6
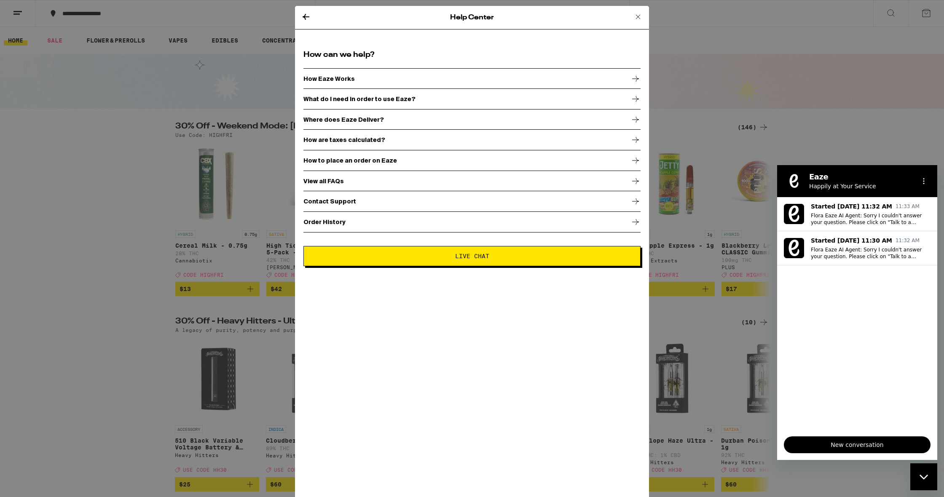
drag, startPoint x: 306, startPoint y: 17, endPoint x: 289, endPoint y: 25, distance: 18.8
click at [306, 17] on icon at bounding box center [306, 17] width 7 height 6
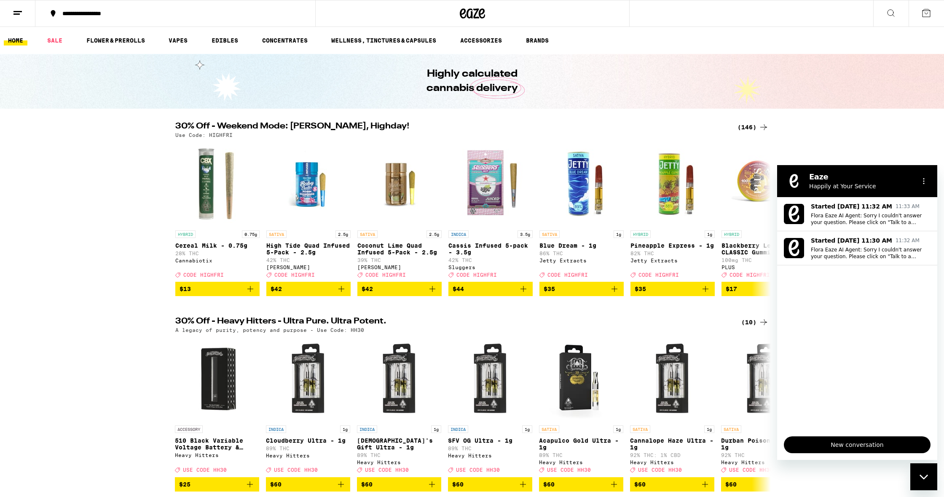
scroll to position [176, 0]
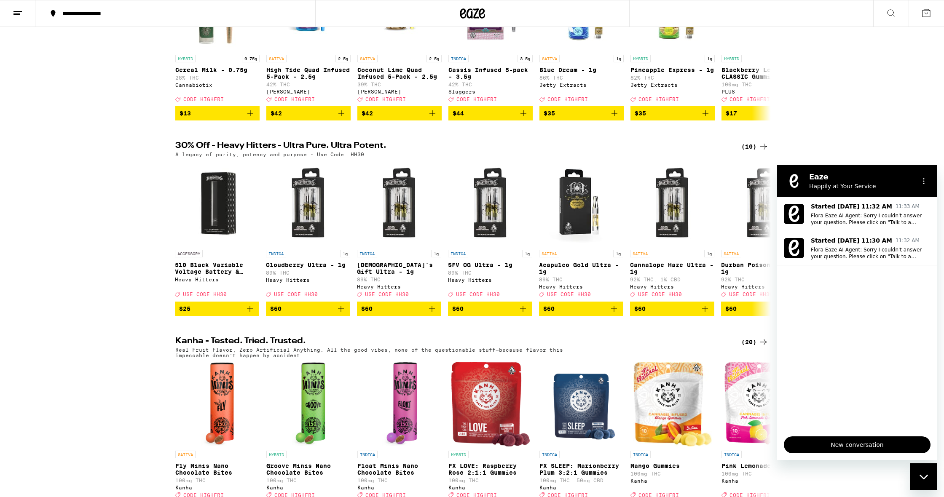
click at [17, 11] on line at bounding box center [17, 11] width 8 height 0
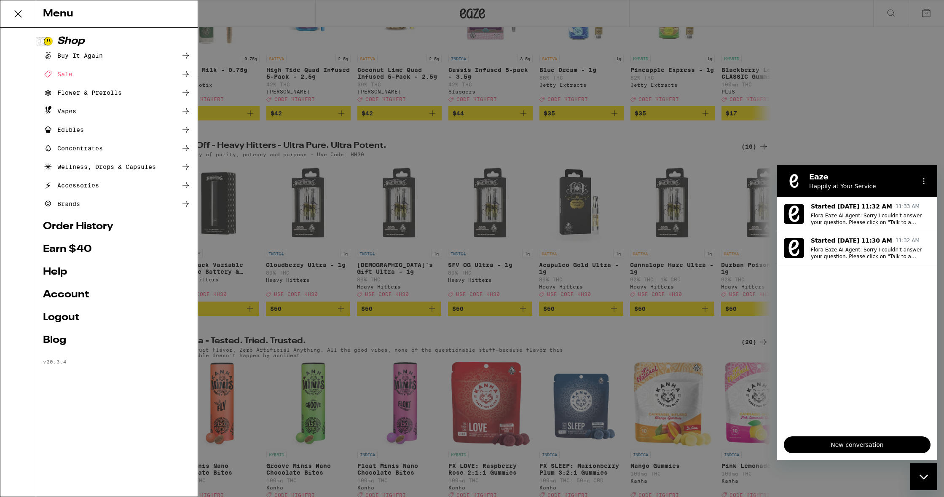
scroll to position [0, 0]
click at [78, 227] on link "Order History" at bounding box center [117, 227] width 148 height 10
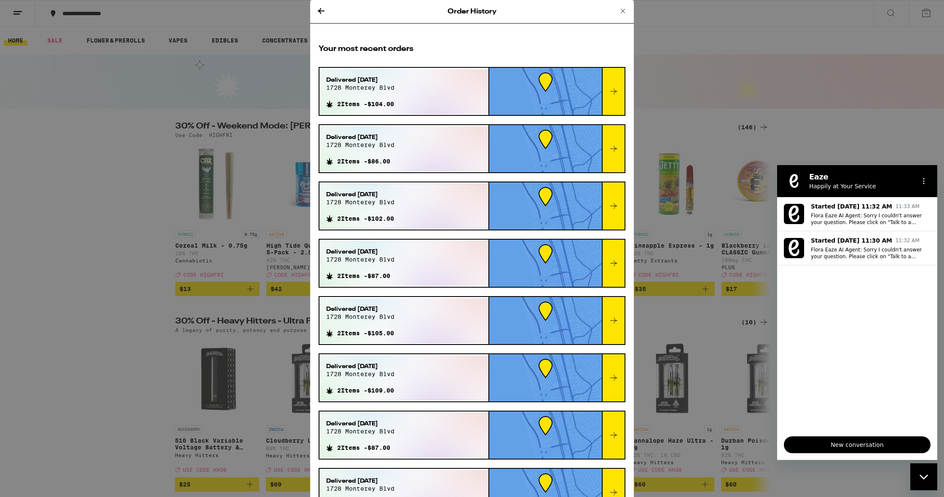
click at [614, 91] on icon at bounding box center [614, 91] width 10 height 10
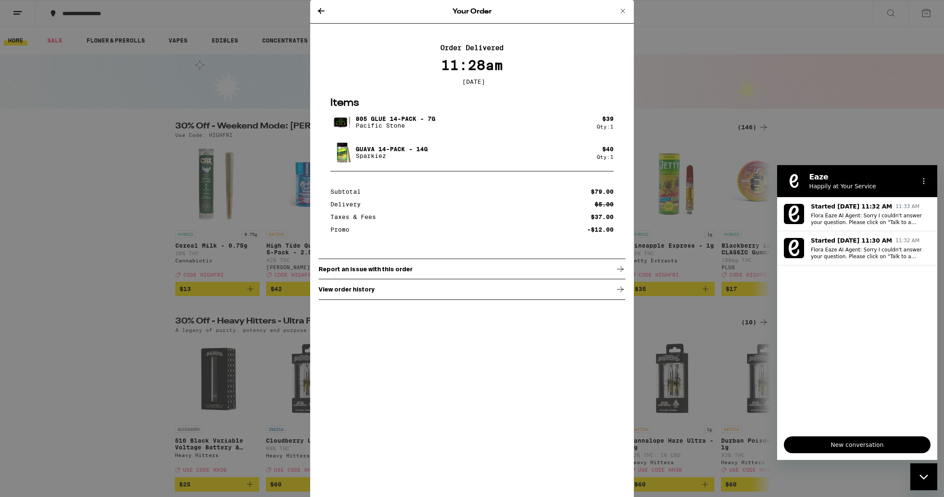
click at [383, 273] on p "Report an issue with this order" at bounding box center [366, 269] width 94 height 7
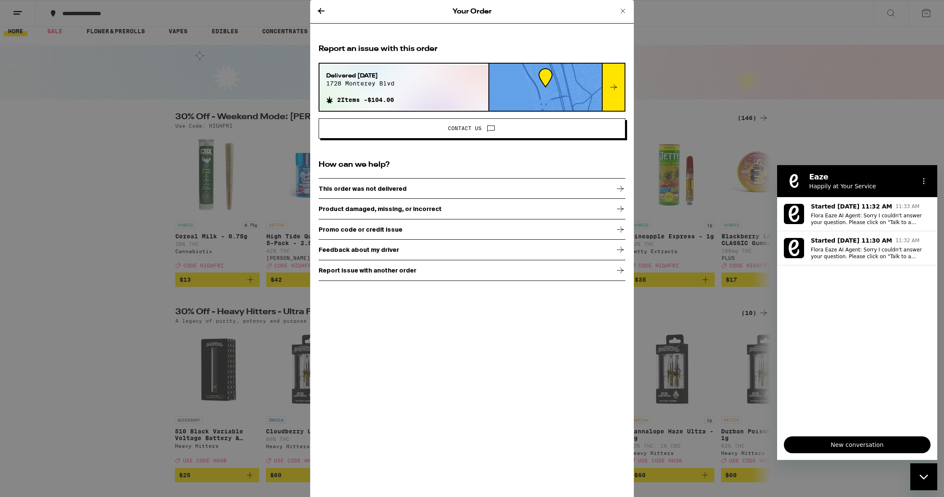
scroll to position [15, 0]
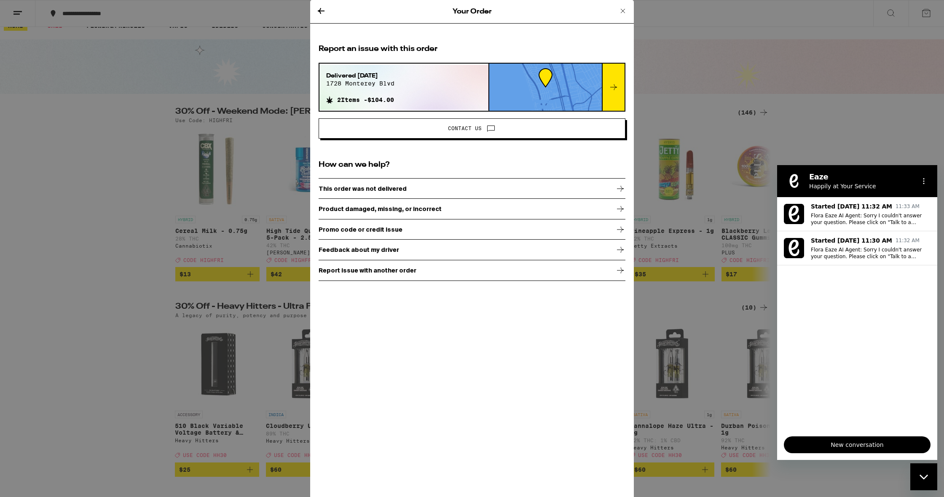
click at [420, 208] on p "Product damaged, missing, or incorrect" at bounding box center [380, 209] width 123 height 7
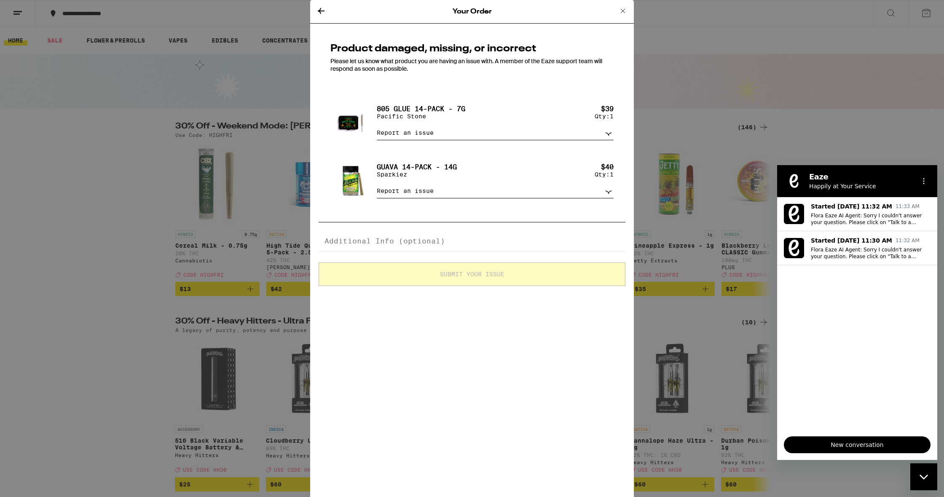
select select "item_missing"
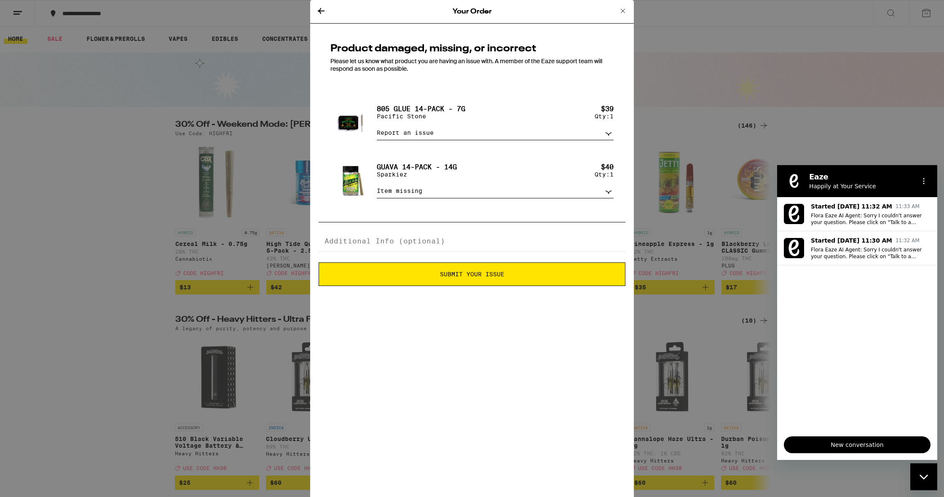
scroll to position [1, 0]
click at [483, 277] on span "Submit Your Issue" at bounding box center [472, 274] width 64 height 6
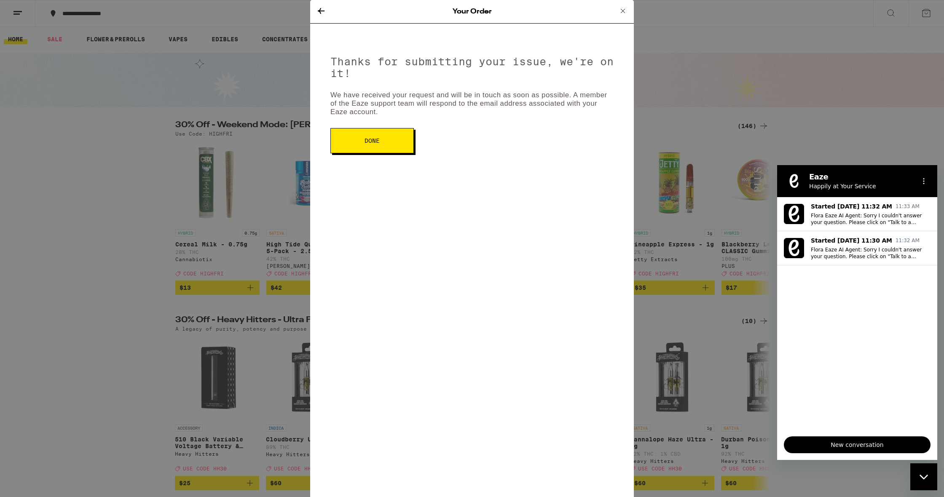
drag, startPoint x: 480, startPoint y: 279, endPoint x: 470, endPoint y: 277, distance: 10.7
click at [473, 279] on div "Your Order Thanks for submitting your issue, we're on it! We have received your…" at bounding box center [472, 248] width 324 height 497
click at [623, 11] on icon at bounding box center [623, 11] width 4 height 4
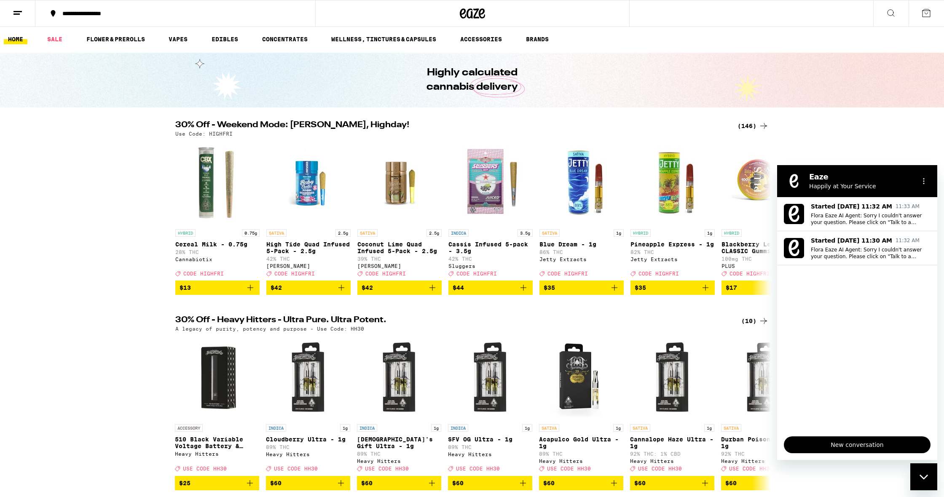
click at [20, 11] on line at bounding box center [17, 11] width 8 height 0
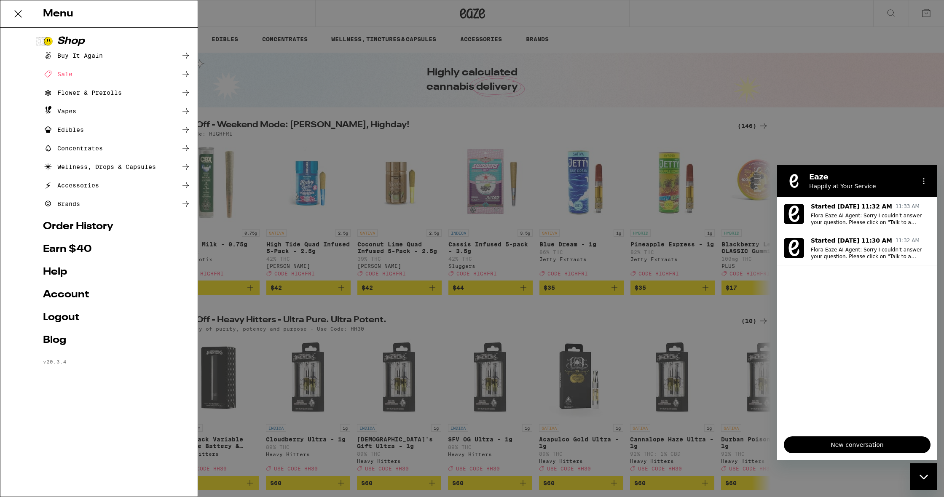
click at [927, 11] on div "Menu Shop Buy It Again Sale Flower & Prerolls Vapes Edibles Concentrates Wellne…" at bounding box center [472, 248] width 944 height 497
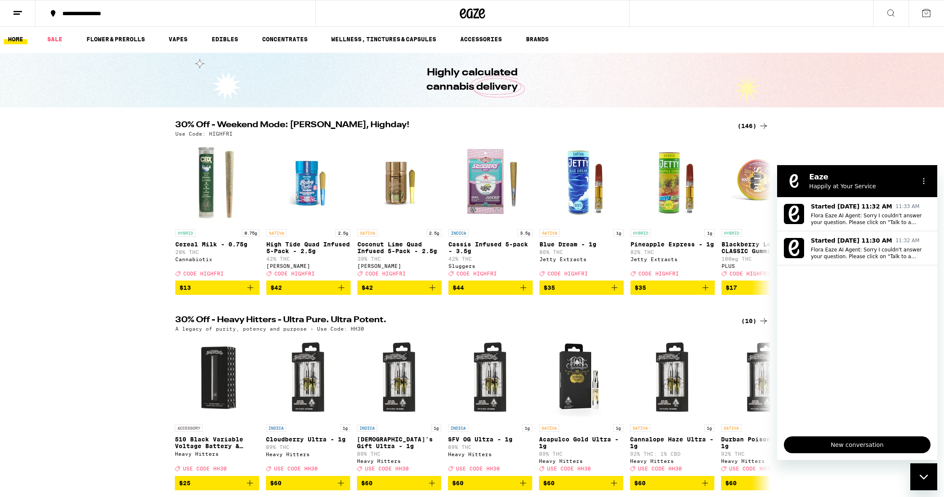
click at [926, 16] on icon at bounding box center [926, 13] width 10 height 10
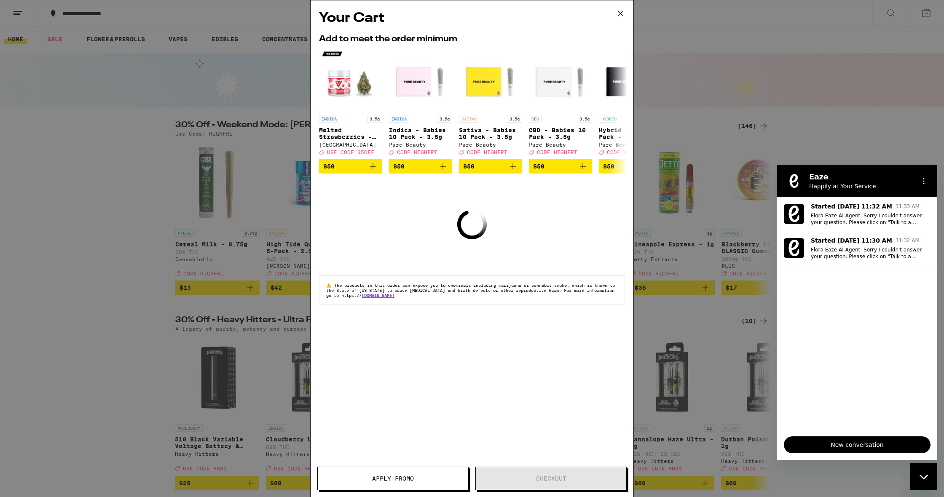
click at [620, 12] on icon at bounding box center [620, 13] width 13 height 13
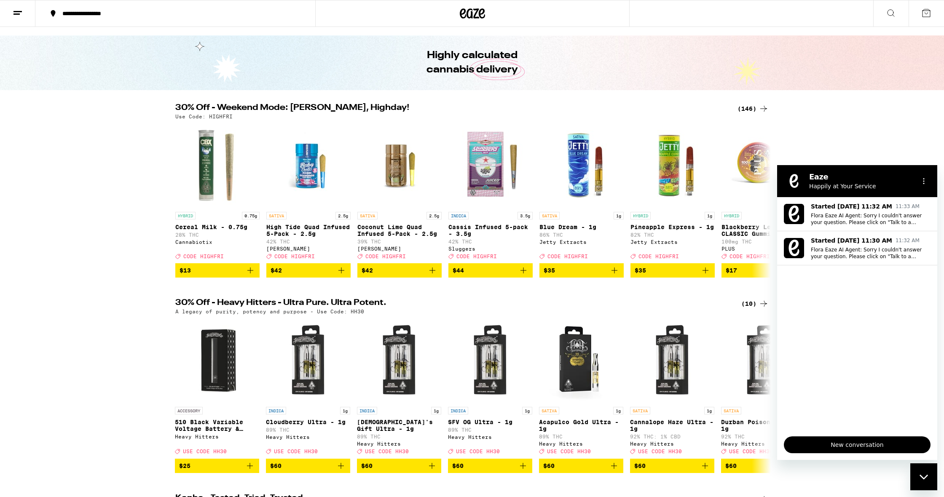
scroll to position [24, 0]
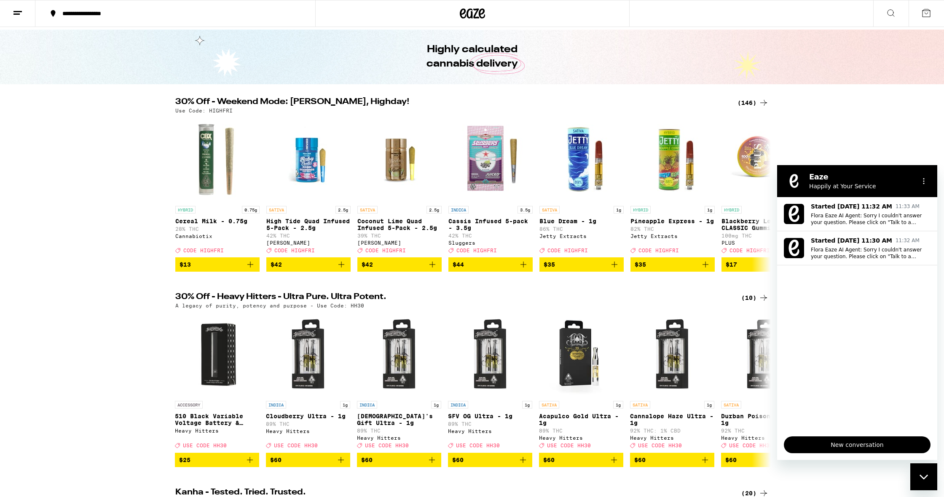
click at [52, 11] on icon at bounding box center [53, 13] width 5 height 7
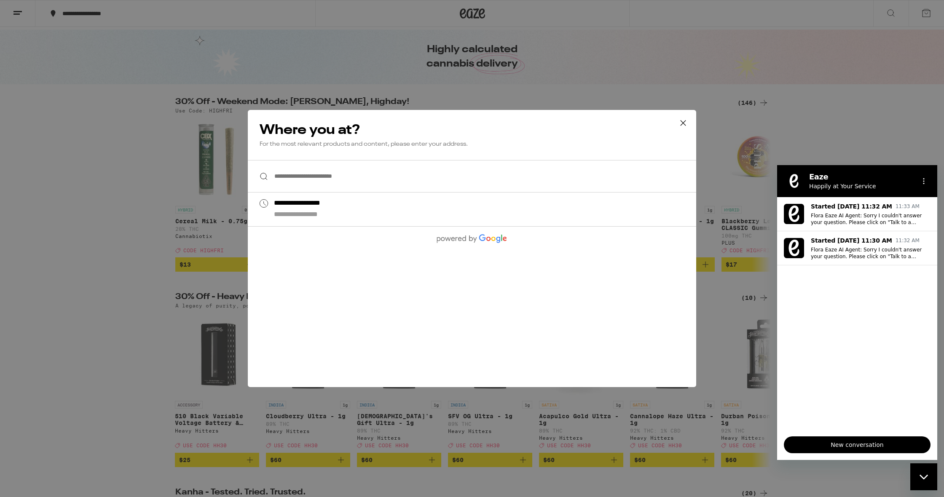
click at [54, 120] on div "**********" at bounding box center [472, 248] width 944 height 497
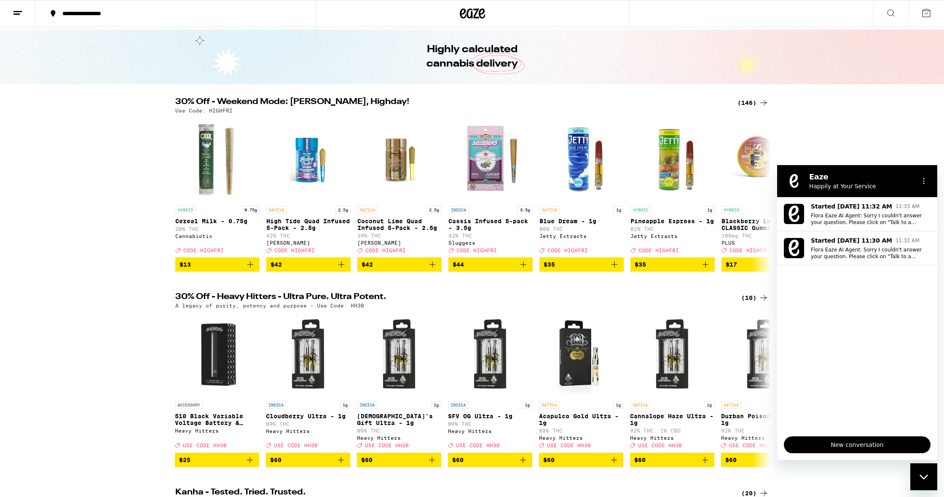
click at [21, 10] on icon at bounding box center [18, 13] width 10 height 10
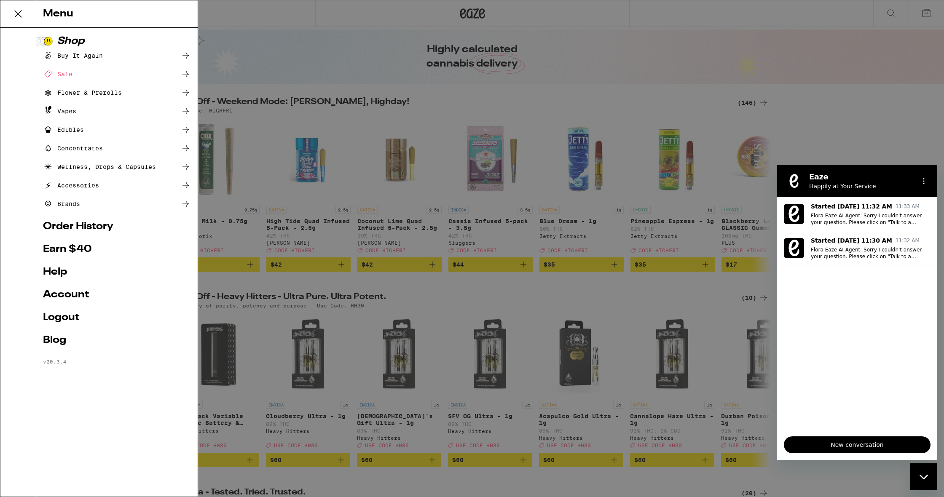
scroll to position [0, 0]
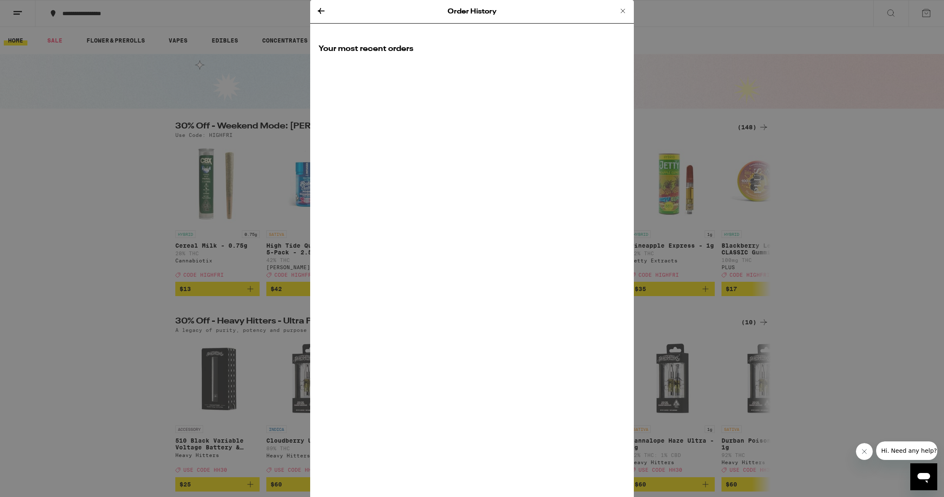
click at [923, 476] on icon "Open messaging window" at bounding box center [923, 478] width 13 height 10
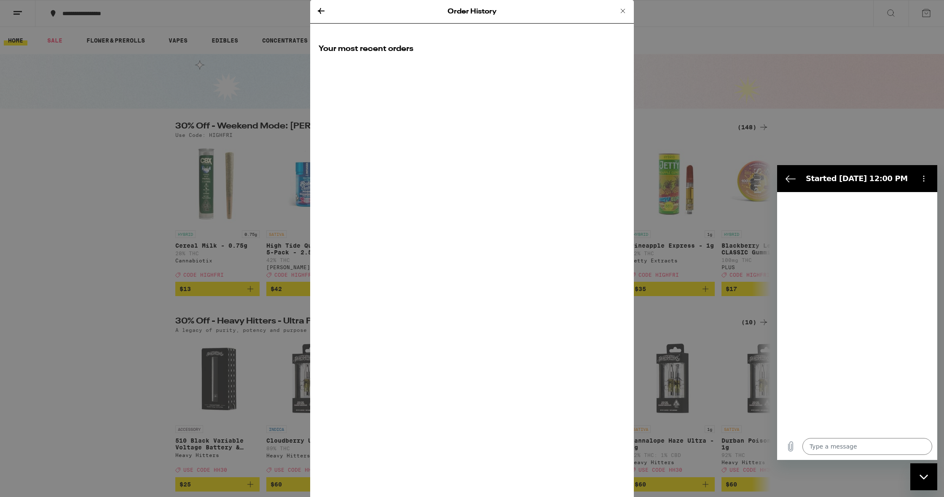
type textarea "x"
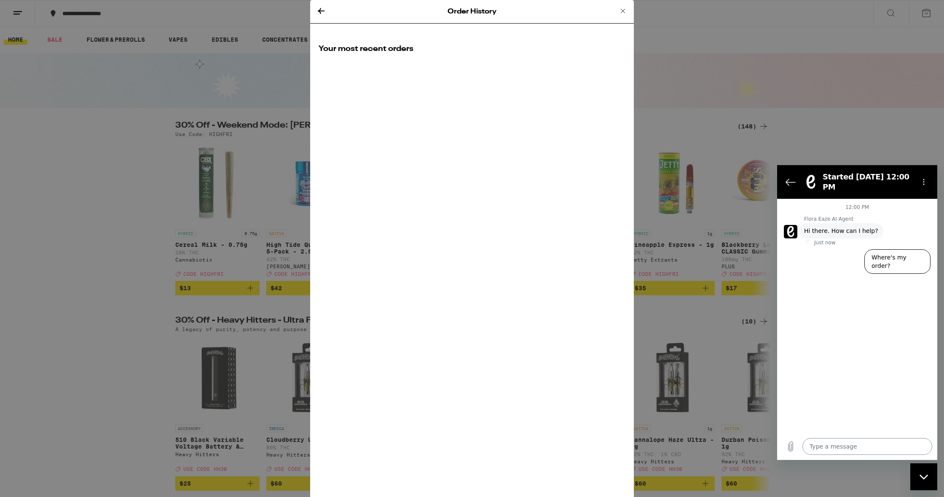
click at [823, 443] on textarea at bounding box center [867, 446] width 130 height 17
type textarea "o"
type textarea "x"
type textarea "on"
type textarea "x"
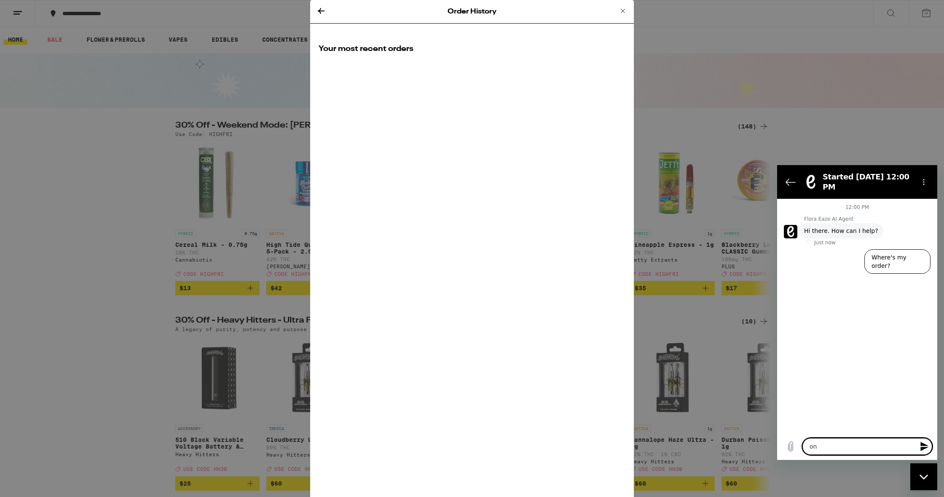
type textarea "onl"
type textarea "x"
type textarea "only"
type textarea "x"
type textarea "only"
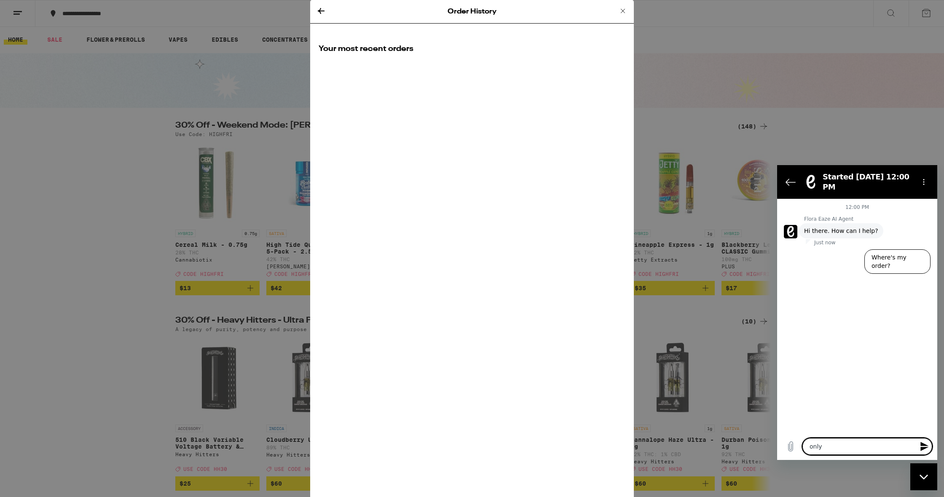
type textarea "x"
type textarea "only h"
type textarea "x"
type textarea "only ha"
type textarea "x"
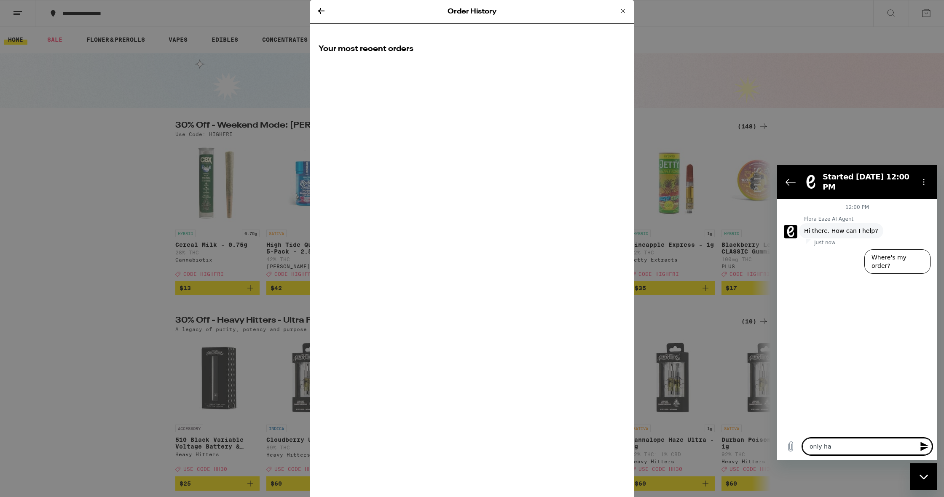
type textarea "only hav"
type textarea "x"
type textarea "only ha"
type textarea "x"
type textarea "only hal"
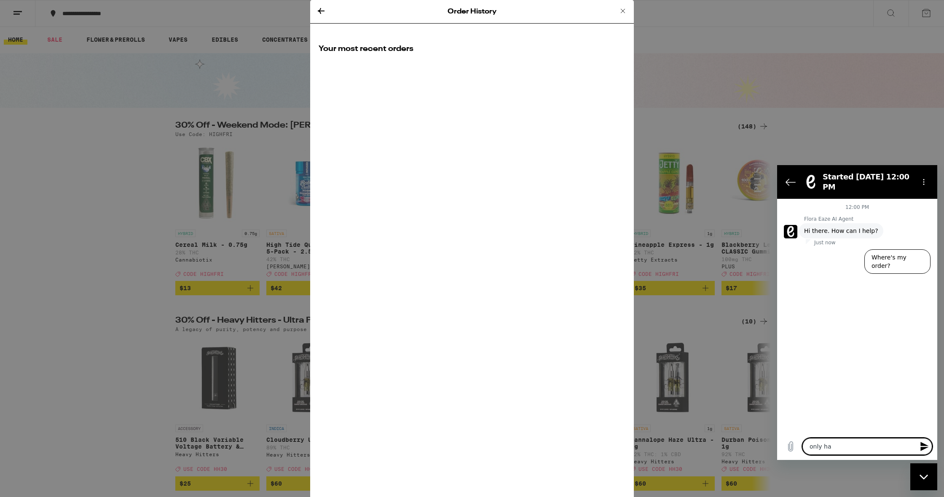
type textarea "x"
type textarea "only half"
type textarea "x"
type textarea "only half"
type textarea "x"
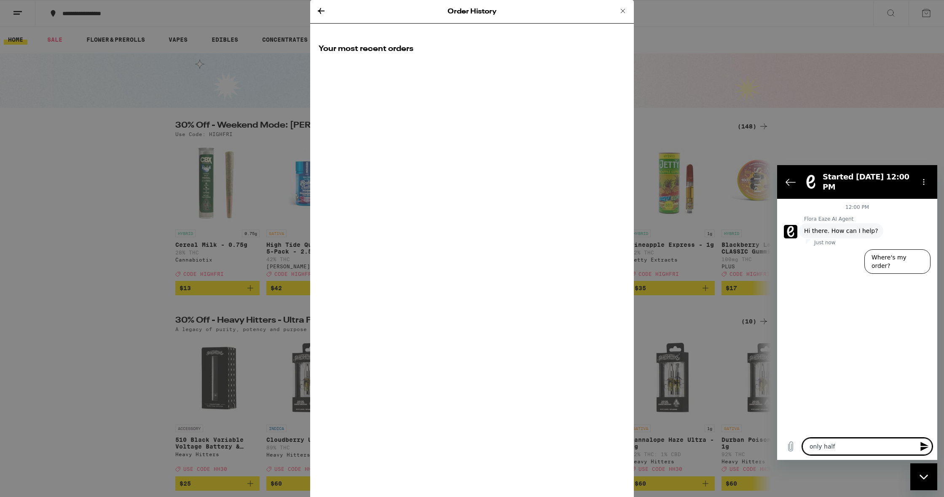
type textarea "only half o"
type textarea "x"
type textarea "only half of"
type textarea "x"
type textarea "only half of"
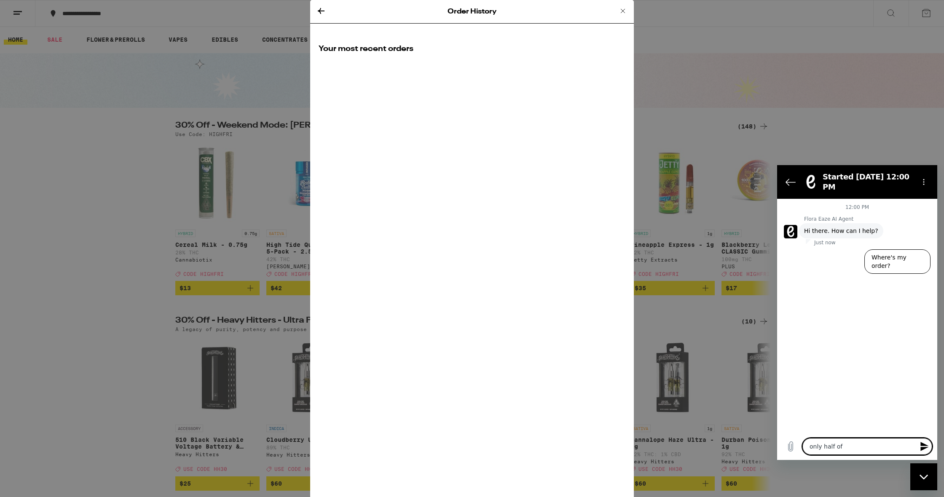
type textarea "x"
type textarea "only half of t"
type textarea "x"
type textarea "only half of th"
type textarea "x"
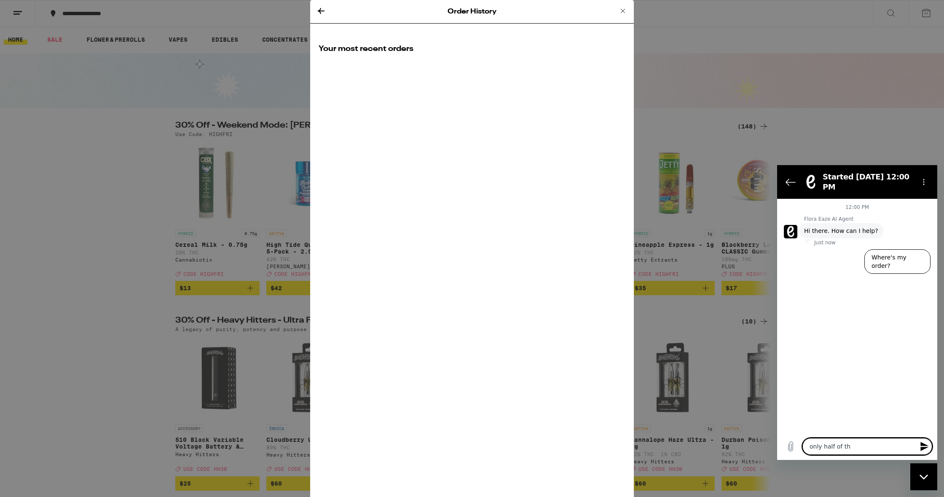
type textarea "only half of the"
type textarea "x"
type textarea "only half of the"
type textarea "x"
type textarea "only half of the o"
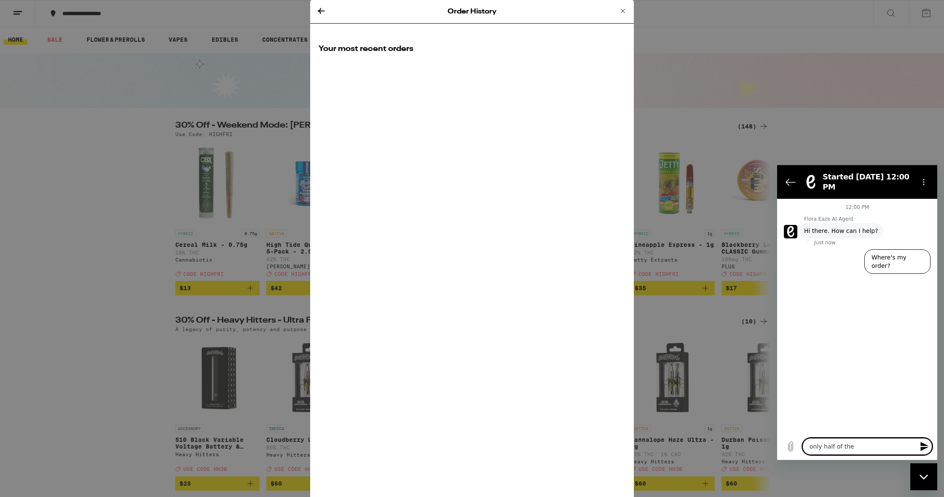
type textarea "x"
type textarea "only half of the or"
type textarea "x"
type textarea "only half of the ord"
type textarea "x"
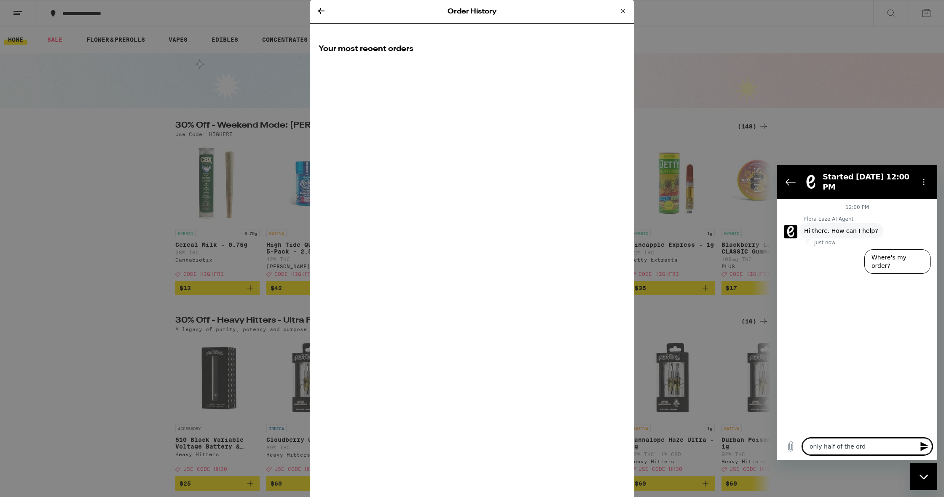
type textarea "only half of the orde"
type textarea "x"
type textarea "only half of the order"
type textarea "x"
type textarea "only half of the order"
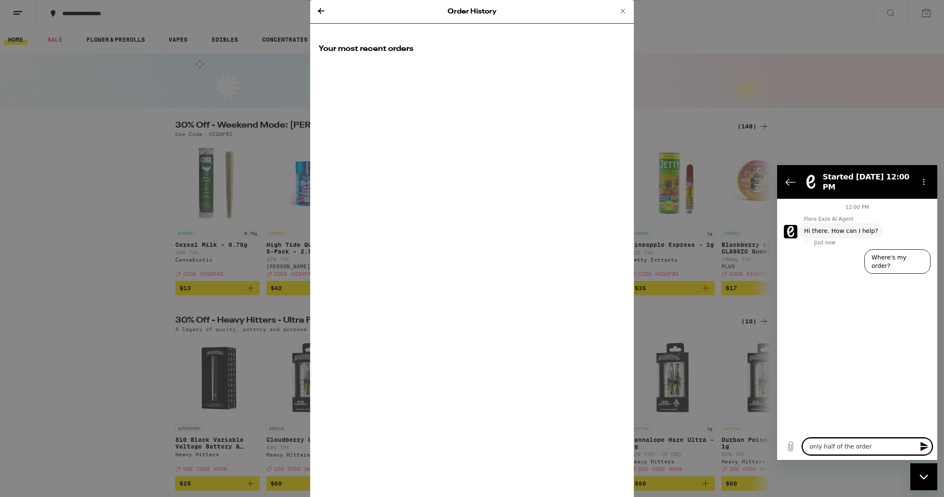
type textarea "x"
type textarea "only half of the order w"
type textarea "x"
type textarea "only half of the order wa"
type textarea "x"
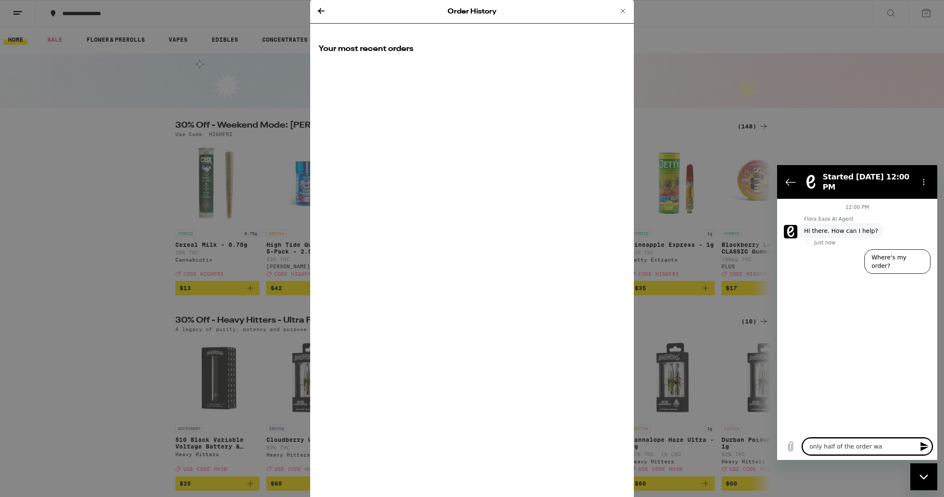
type textarea "only half of the order was"
type textarea "x"
type textarea "only half of the order was"
type textarea "x"
type textarea "only half of the order was d"
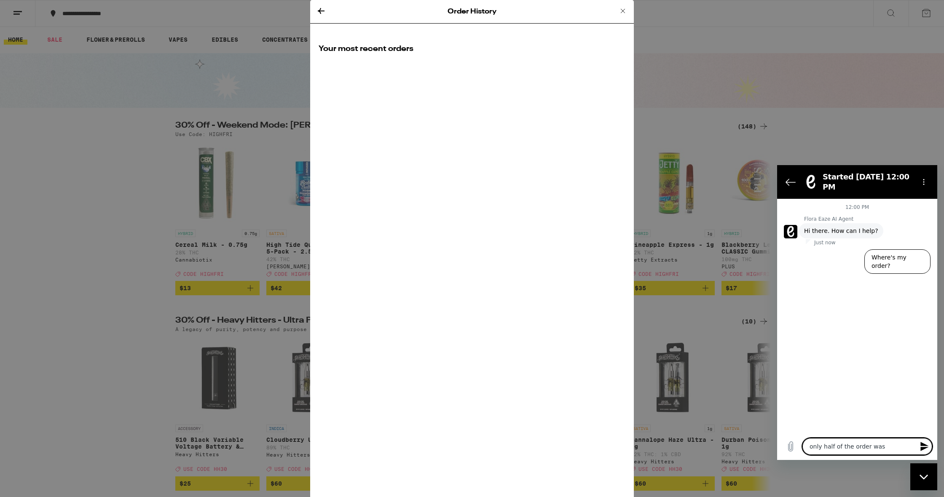
type textarea "x"
type textarea "only half of the order was de"
type textarea "x"
type textarea "only half of the order was del"
type textarea "x"
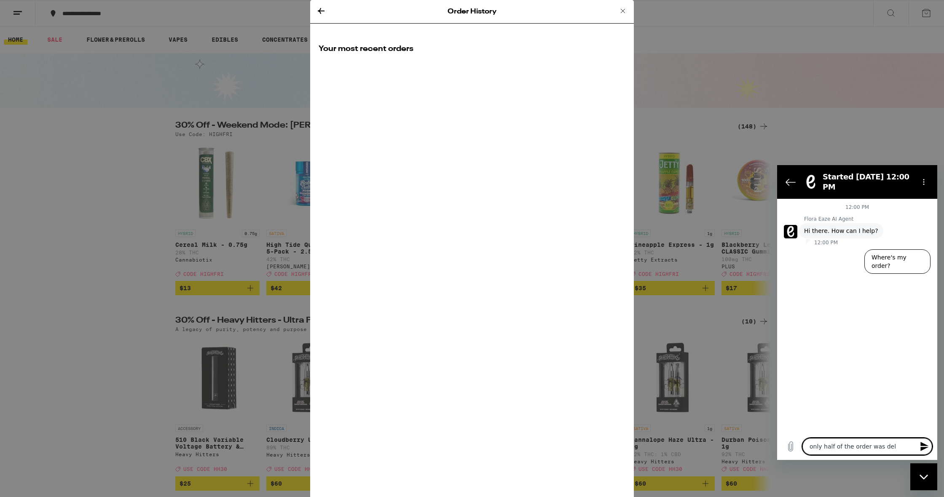
type textarea "only half of the order was deli"
type textarea "x"
type textarea "only half of the order was deliv"
type textarea "x"
type textarea "only half of the order was delive"
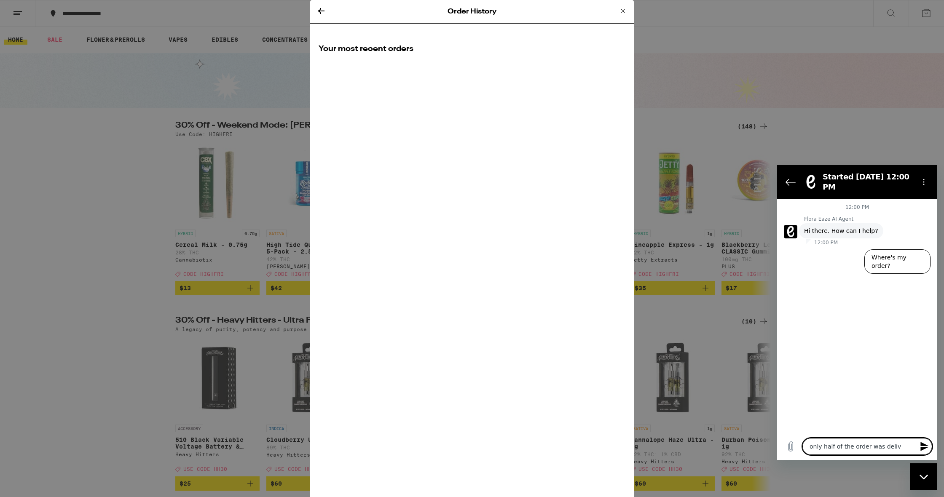
type textarea "x"
type textarea "only half of the order was deliver"
type textarea "x"
type textarea "only half of the order was delivere"
type textarea "x"
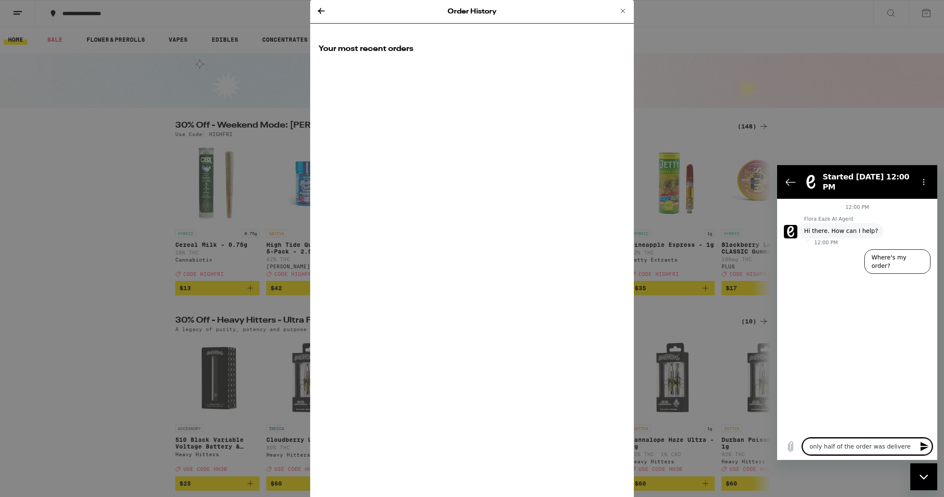
type textarea "only half of the order was delivered"
type textarea "x"
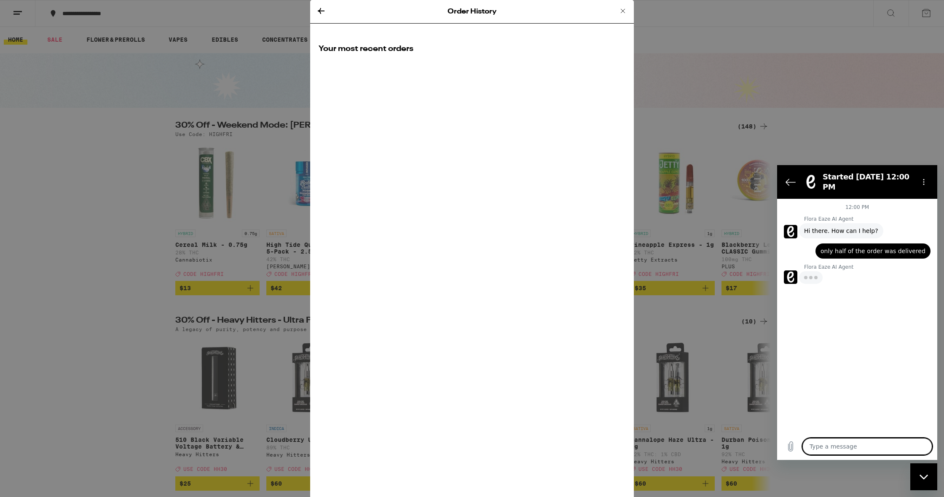
type textarea "x"
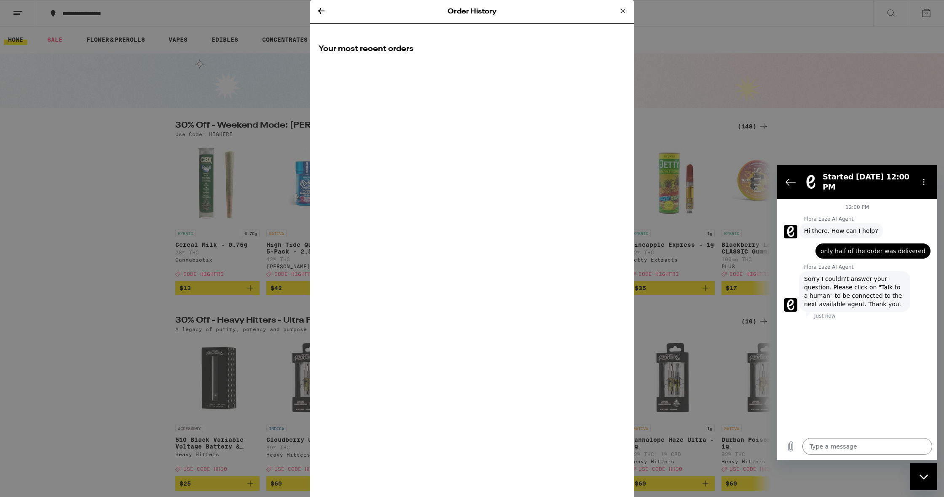
drag, startPoint x: 850, startPoint y: 294, endPoint x: 841, endPoint y: 293, distance: 9.3
click at [850, 294] on span "Sorry I couldn't answer your question. Please click on "Talk to a human" to be …" at bounding box center [854, 292] width 101 height 34
drag, startPoint x: 818, startPoint y: 286, endPoint x: 820, endPoint y: 290, distance: 4.5
click at [820, 288] on span "Sorry I couldn't answer your question. Please click on "Talk to a human" to be …" at bounding box center [854, 292] width 101 height 34
drag, startPoint x: 820, startPoint y: 294, endPoint x: 855, endPoint y: 281, distance: 36.5
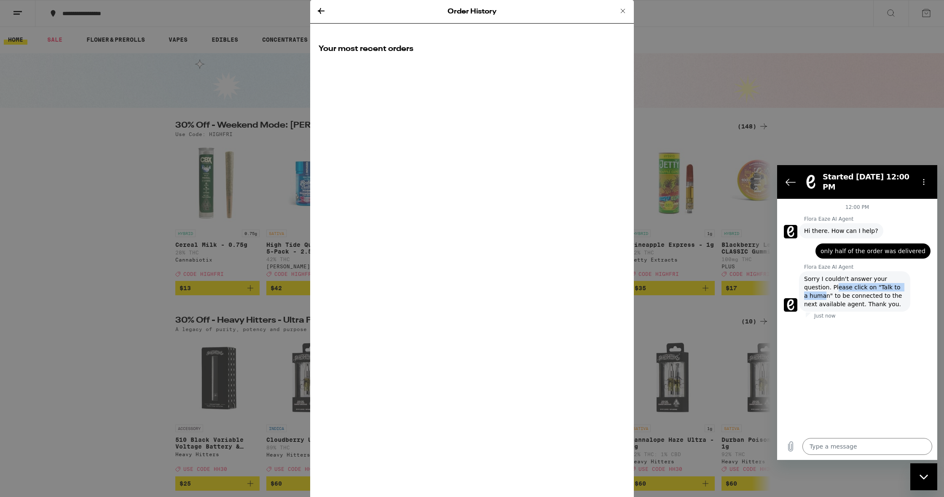
click at [837, 288] on span "Sorry I couldn't answer your question. Please click on "Talk to a human" to be …" at bounding box center [854, 292] width 101 height 34
click at [854, 282] on span "Sorry I couldn't answer your question. Please click on "Talk to a human" to be …" at bounding box center [854, 292] width 101 height 34
click at [889, 289] on span "Sorry I couldn't answer your question. Please click on "Talk to a human" to be …" at bounding box center [854, 292] width 101 height 34
click at [879, 288] on span "Sorry I couldn't answer your question. Please click on "Talk to a human" to be …" at bounding box center [854, 292] width 101 height 34
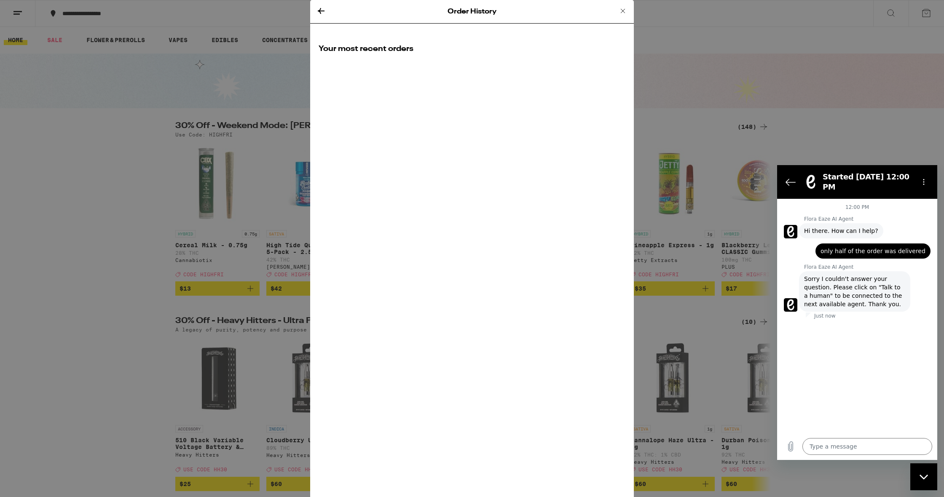
click at [321, 12] on icon at bounding box center [321, 11] width 10 height 10
